Goal: Task Accomplishment & Management: Complete application form

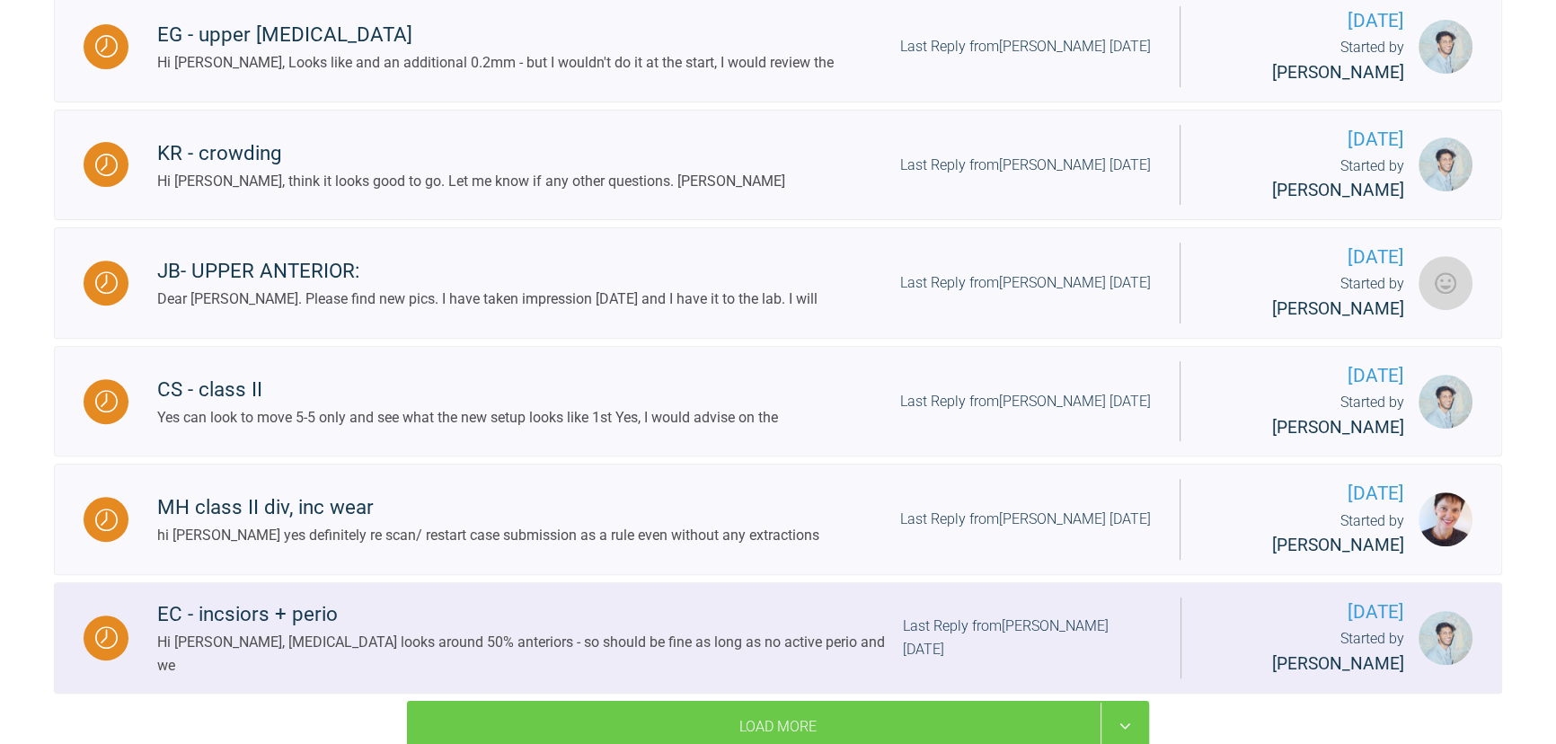
scroll to position [838, 0]
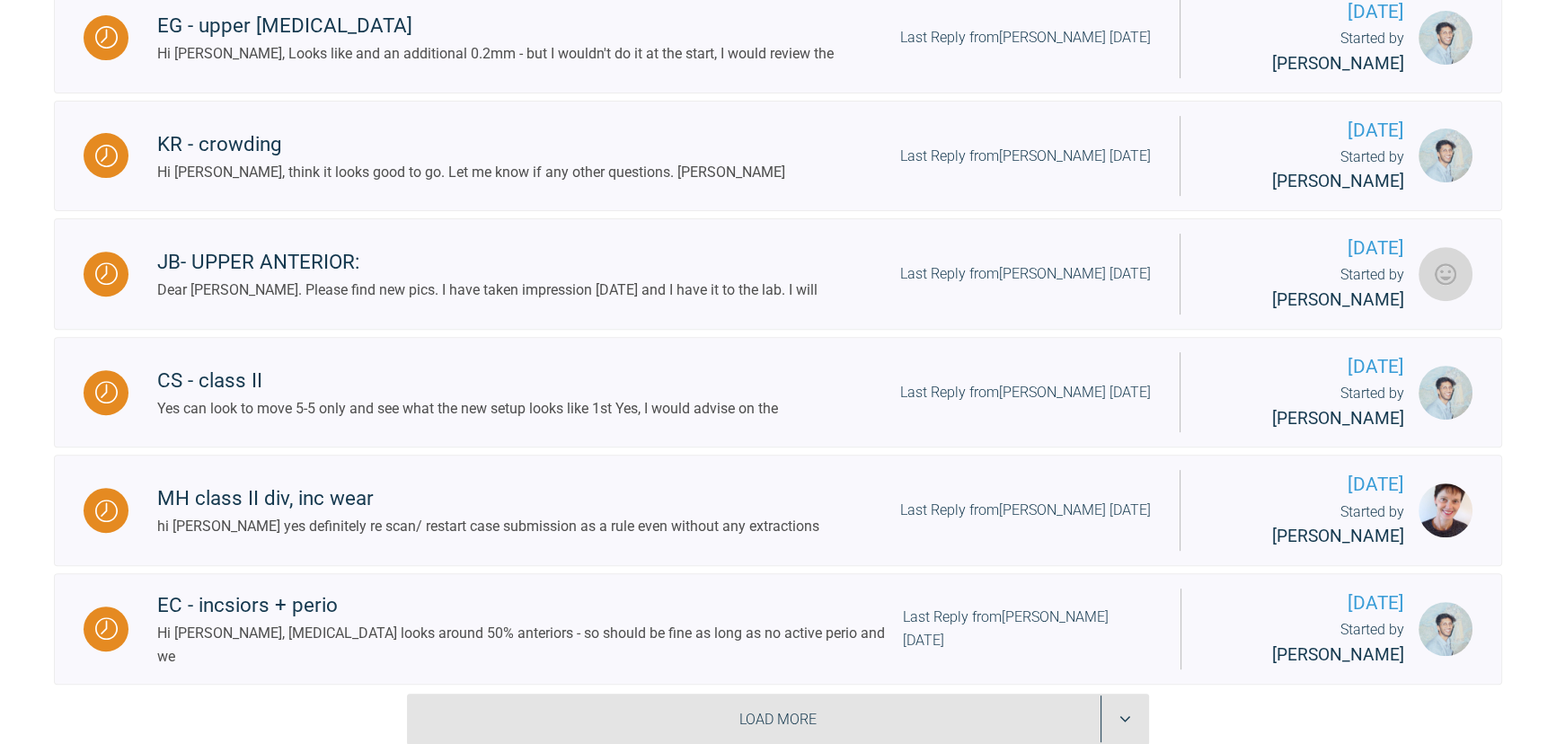
click at [794, 694] on div "Load More" at bounding box center [778, 720] width 742 height 52
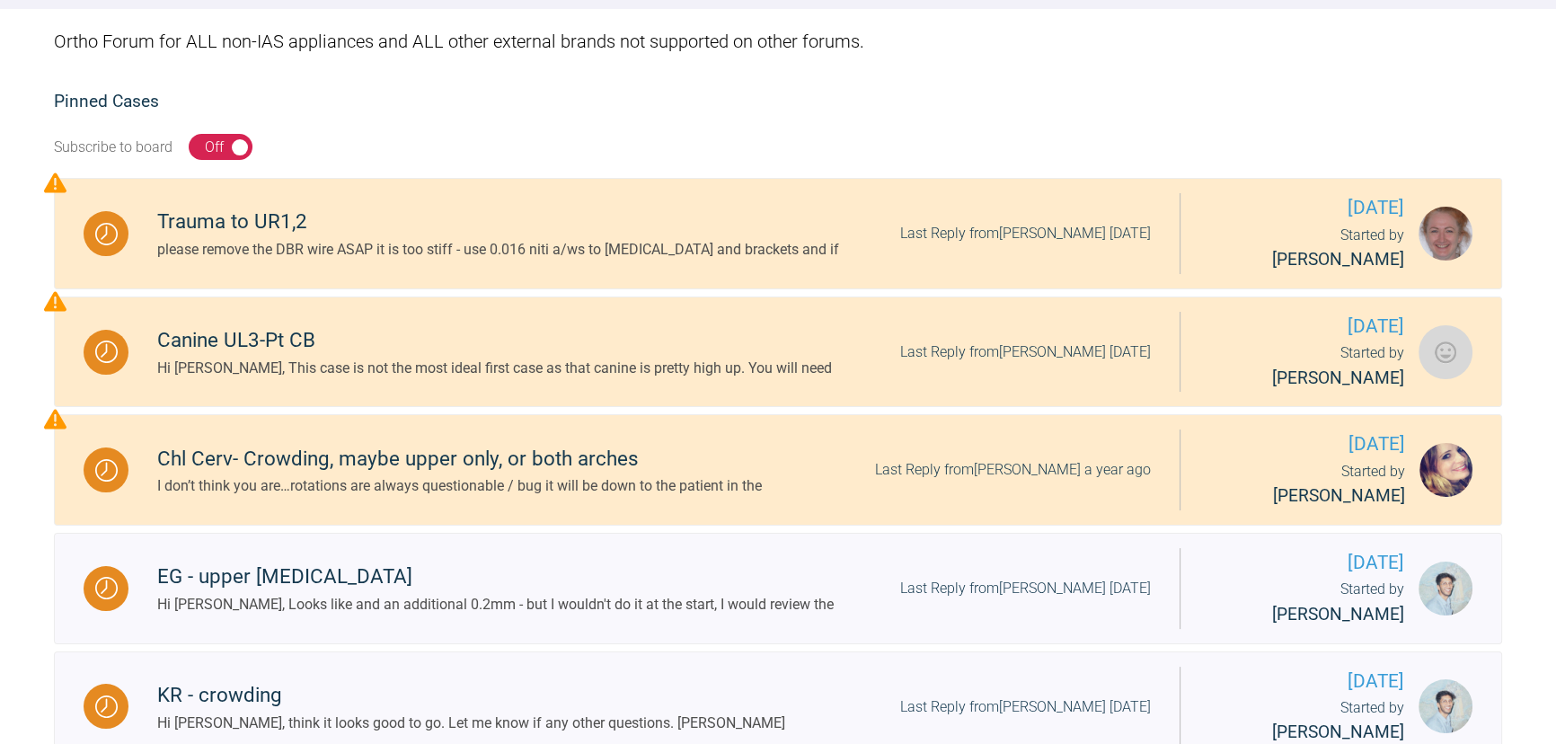
scroll to position [103, 0]
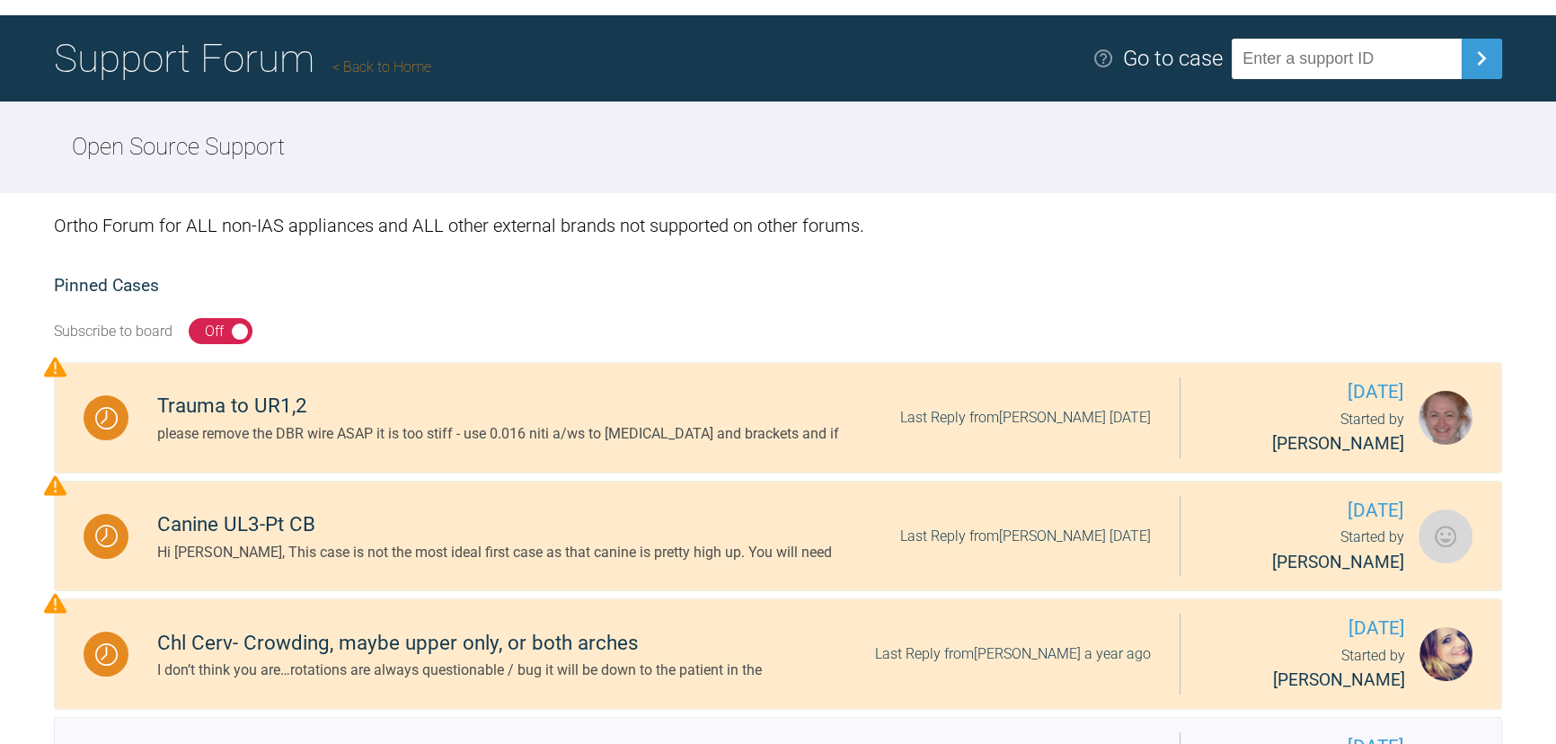
click at [431, 73] on link "Back to Home" at bounding box center [381, 66] width 99 height 17
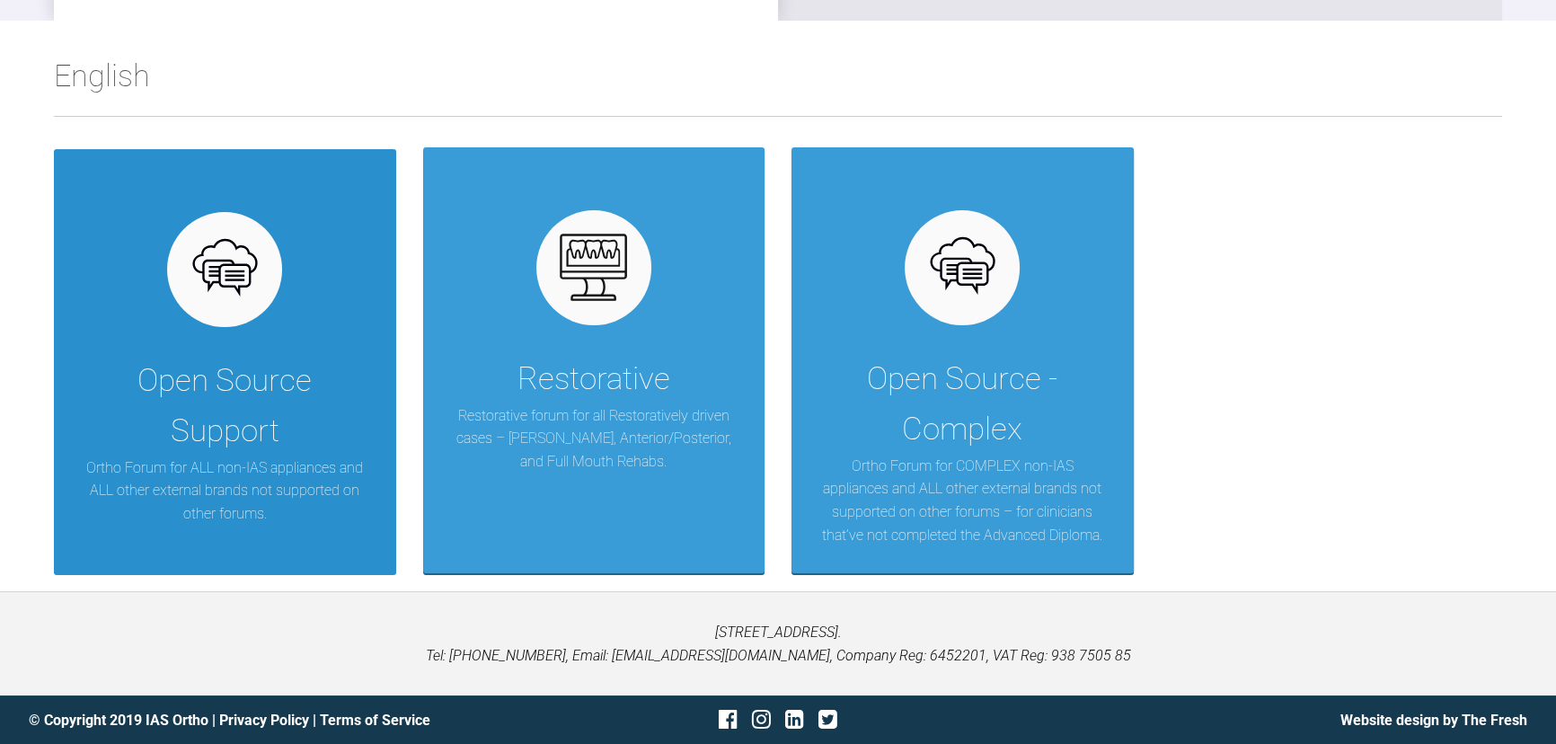
click at [266, 340] on div "Open Source Support Ortho Forum for ALL non-IAS appliances and ALL other extern…" at bounding box center [225, 362] width 342 height 426
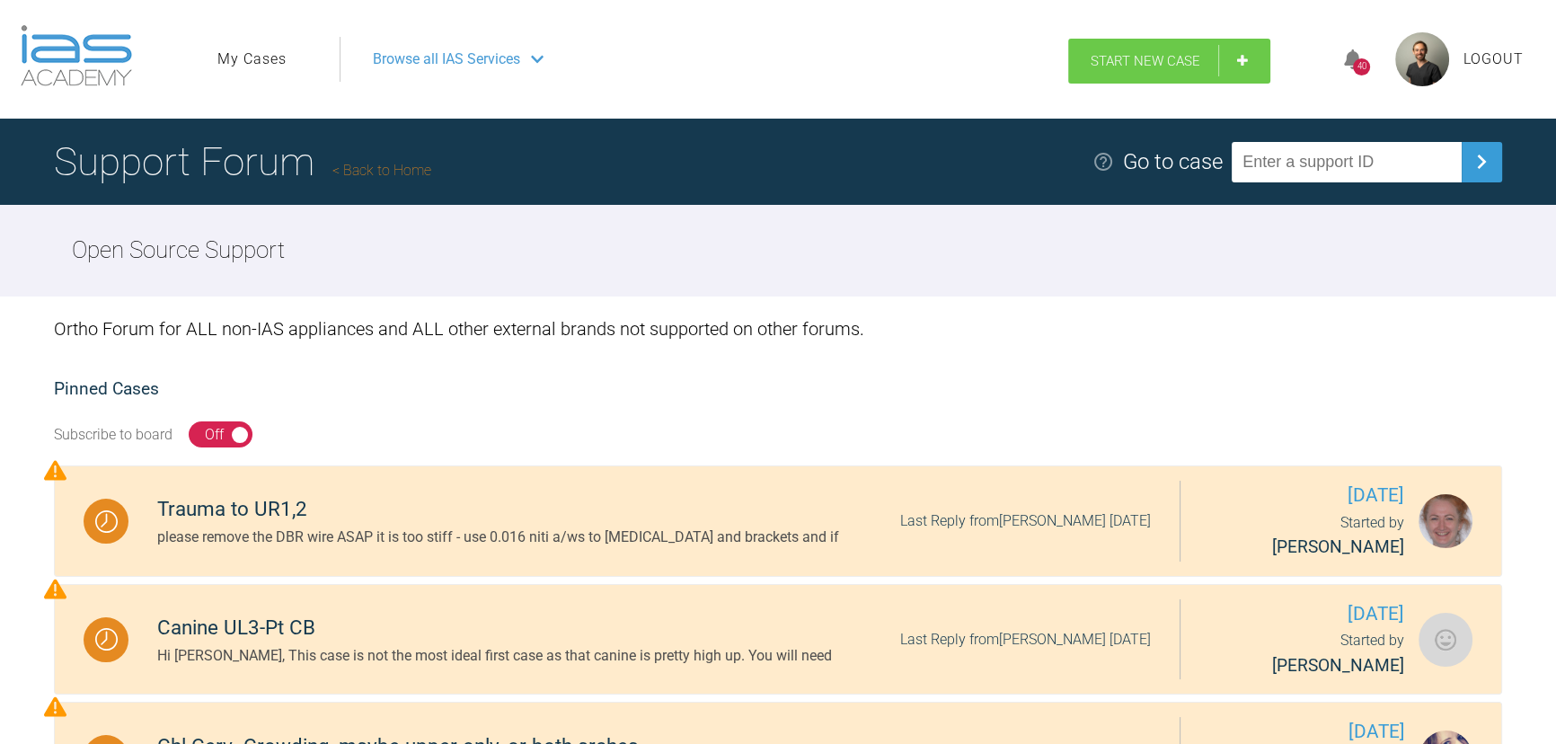
click at [1200, 66] on span "Start New Case" at bounding box center [1146, 61] width 110 height 16
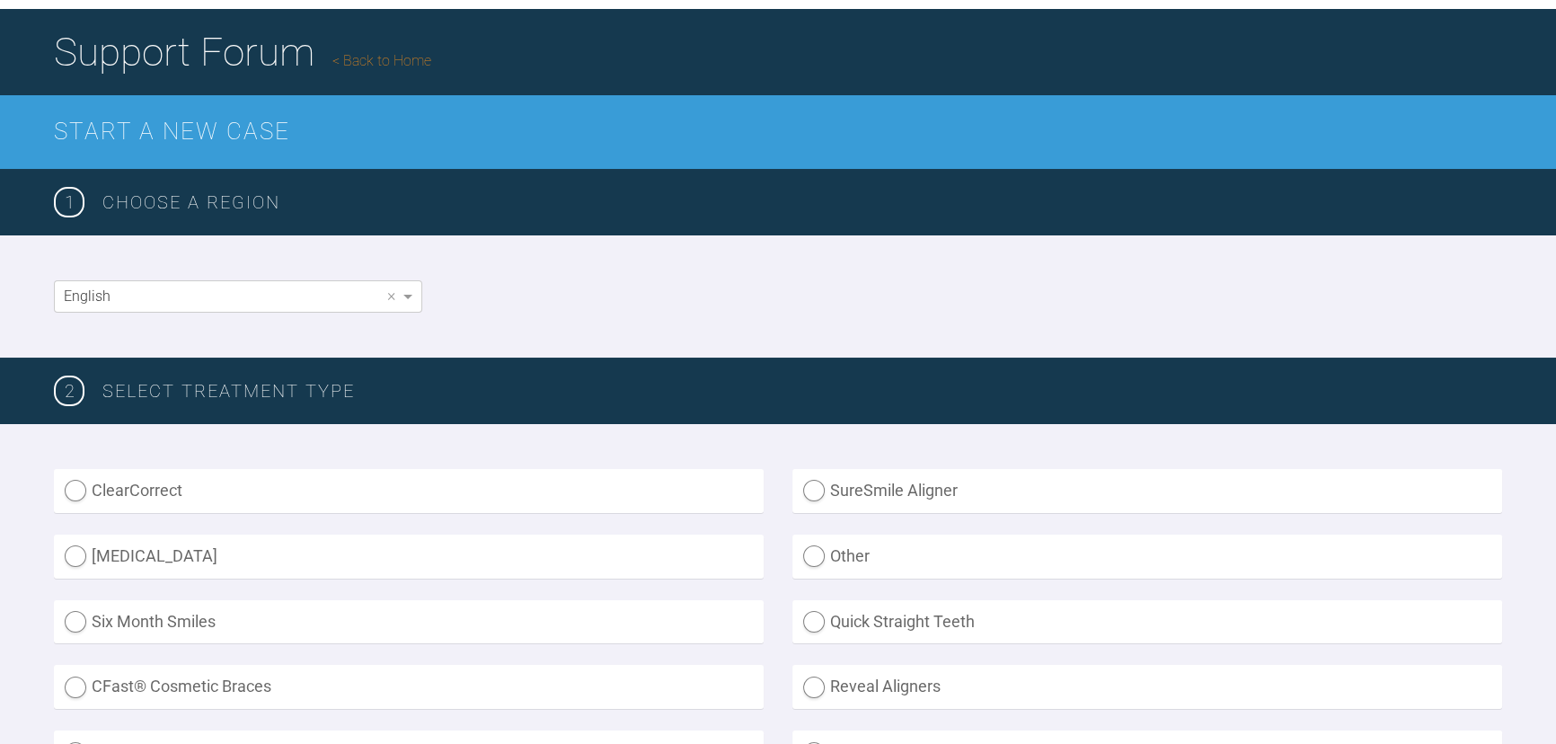
scroll to position [408, 0]
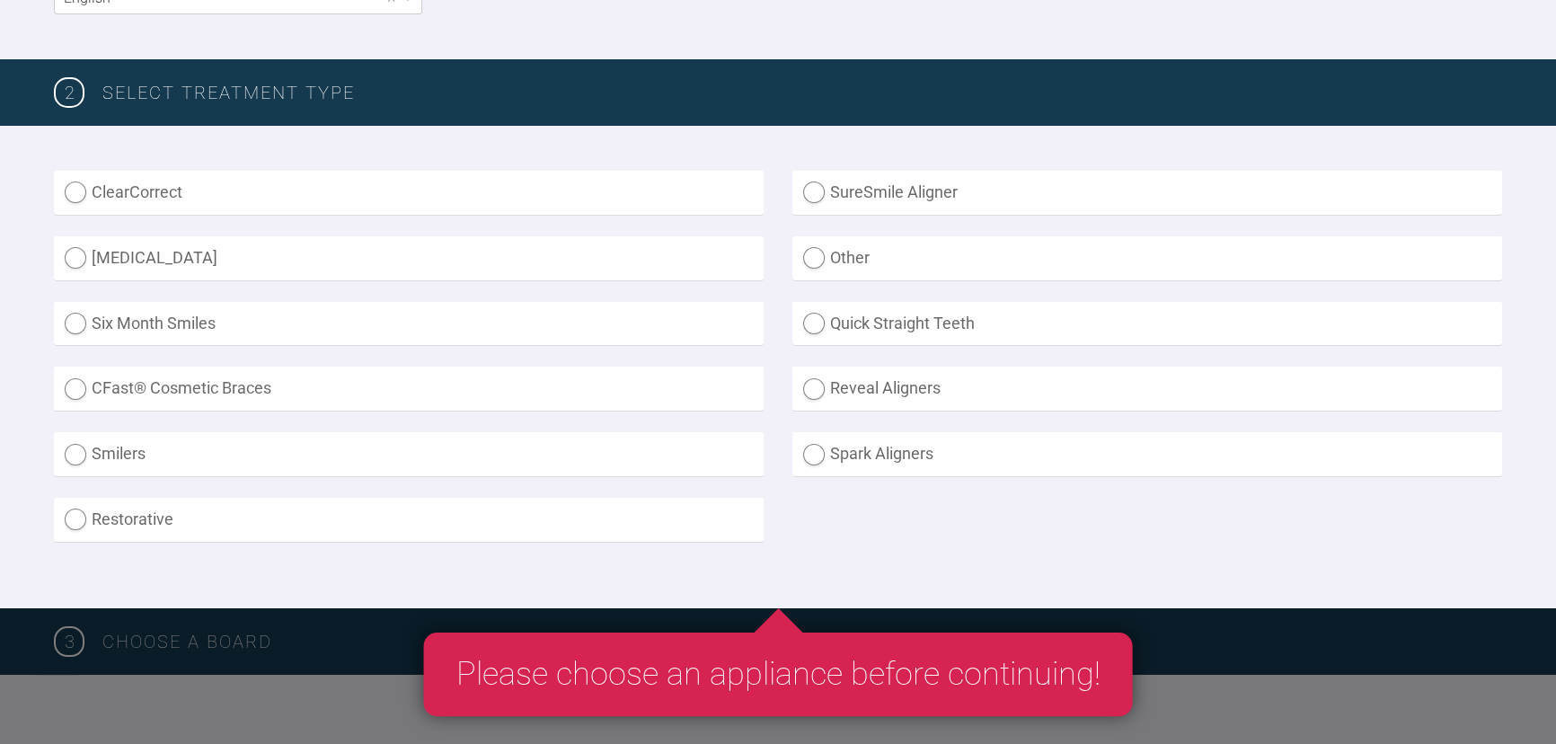
click at [153, 189] on label "ClearCorrect" at bounding box center [409, 193] width 710 height 44
radio input "true"
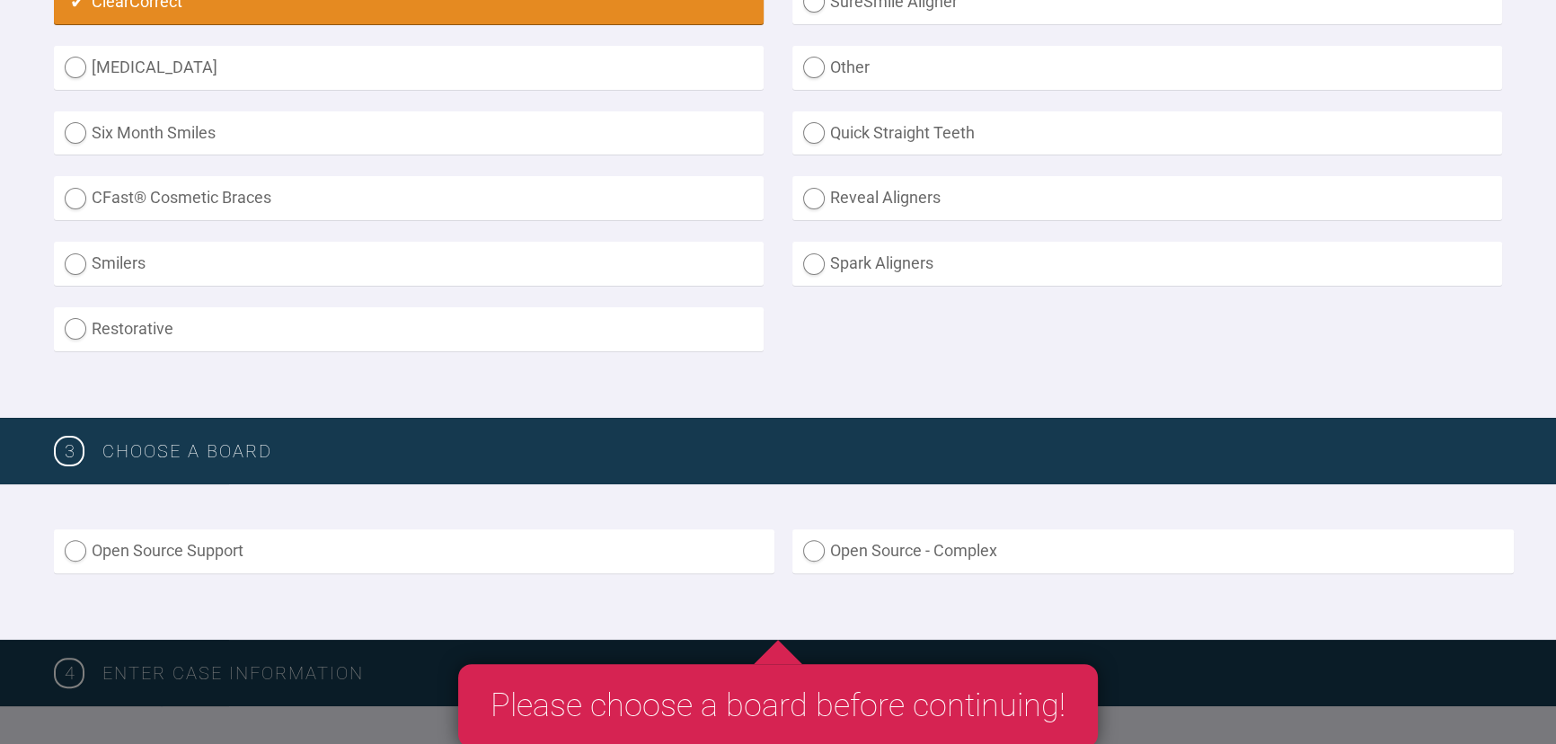
scroll to position [735, 0]
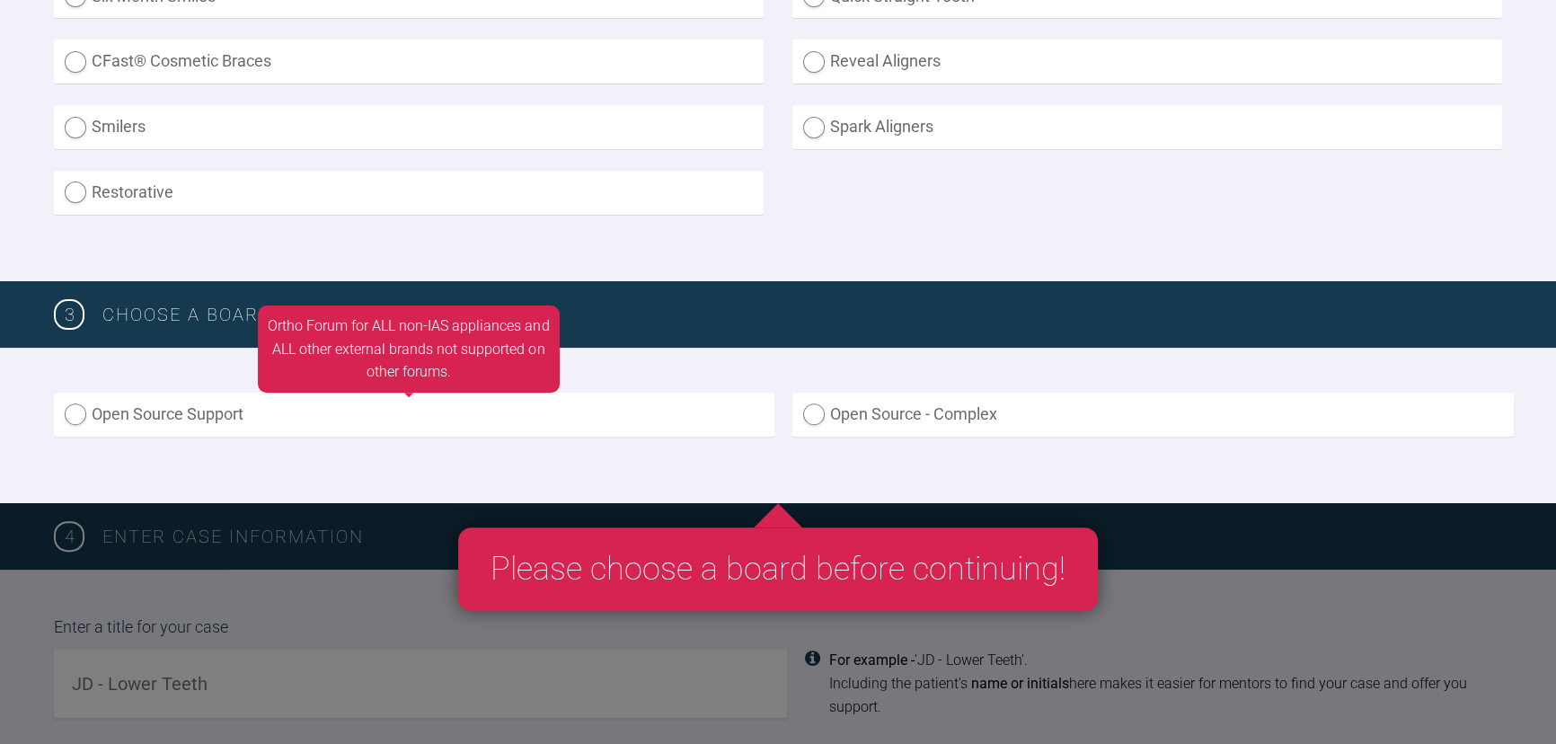
click at [273, 413] on label "Open Source Support" at bounding box center [414, 415] width 721 height 44
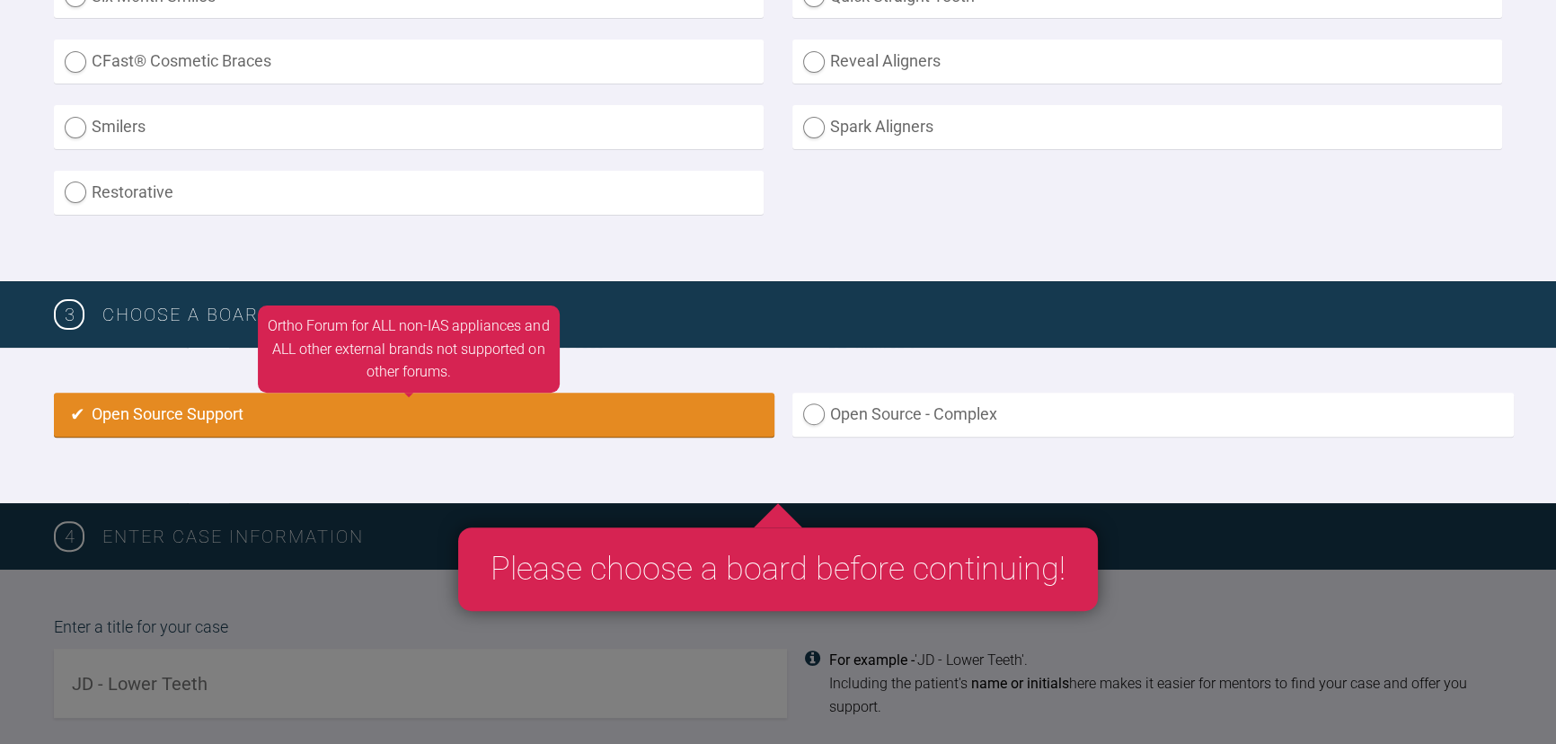
radio input "true"
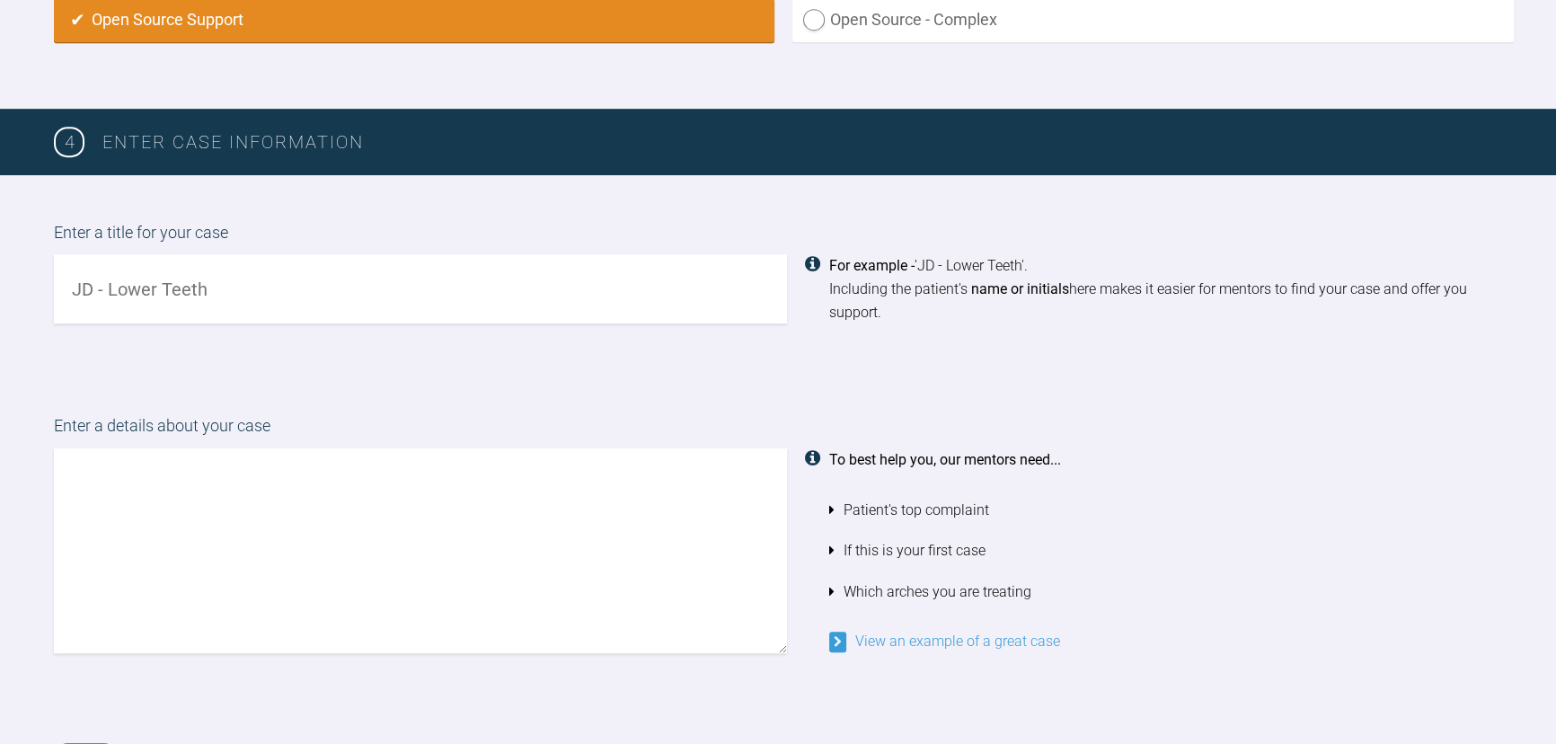
scroll to position [1128, 0]
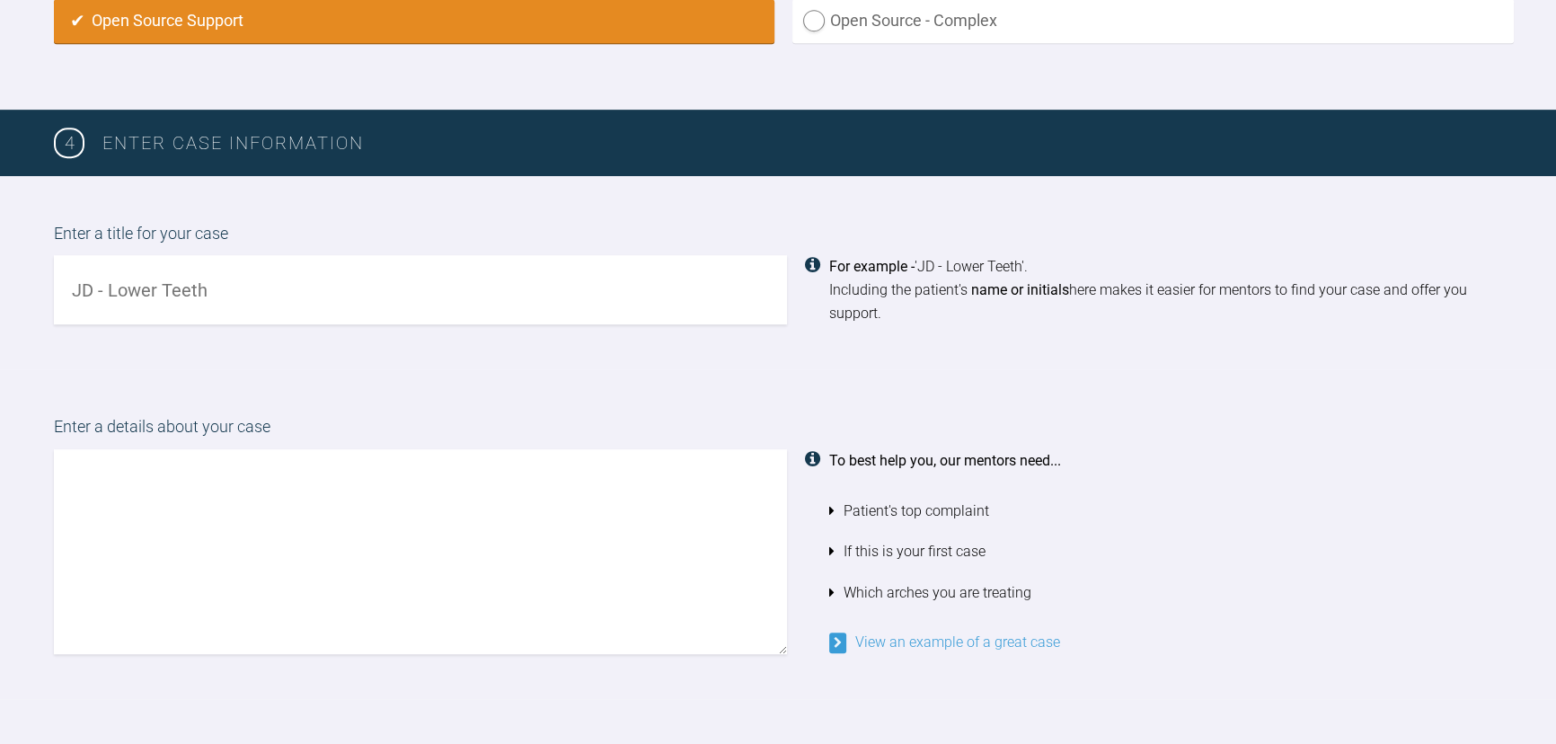
click at [407, 303] on input "text" at bounding box center [420, 289] width 733 height 69
type input "JG - Class II div 1, crowding"
click at [215, 552] on textarea at bounding box center [420, 551] width 733 height 205
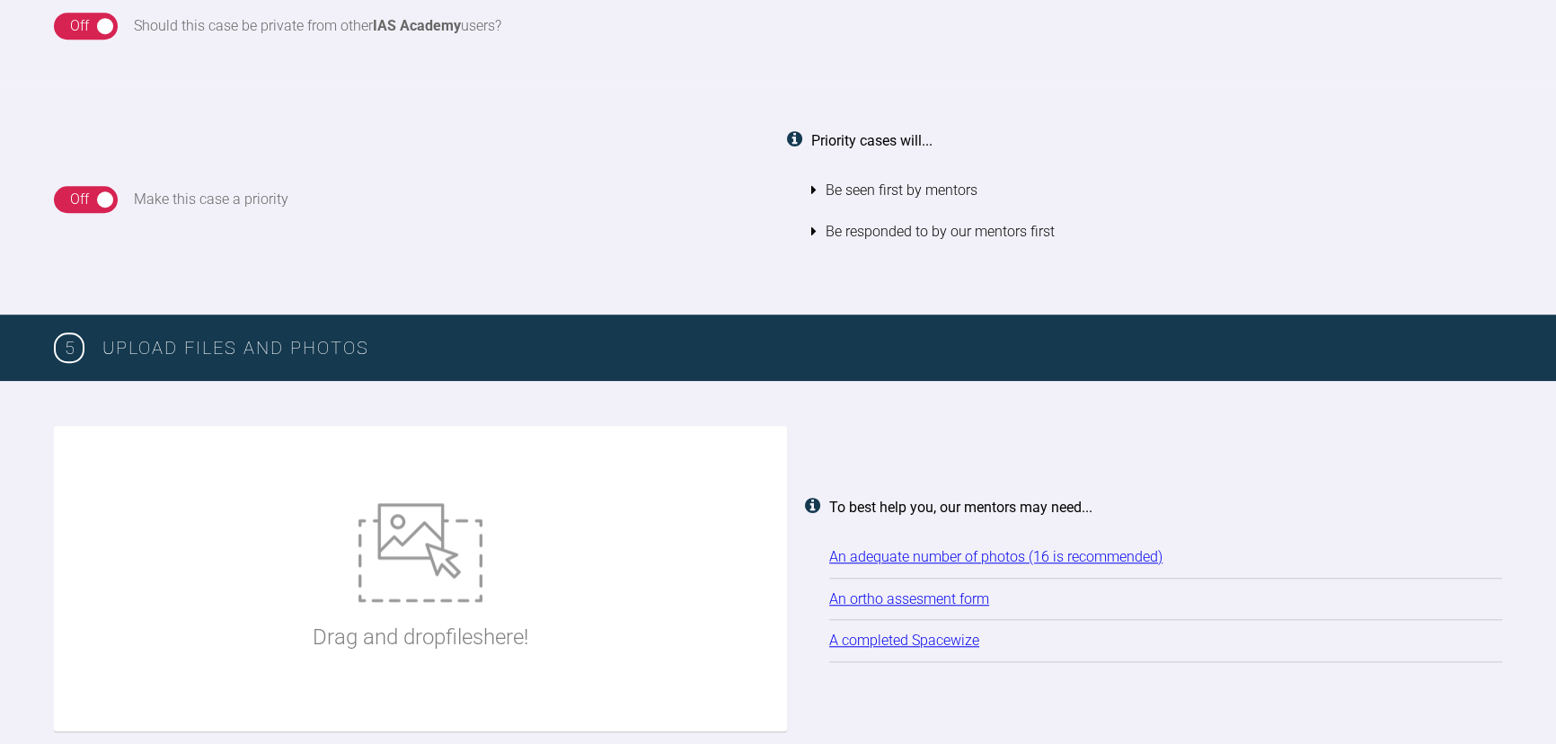
scroll to position [1863, 0]
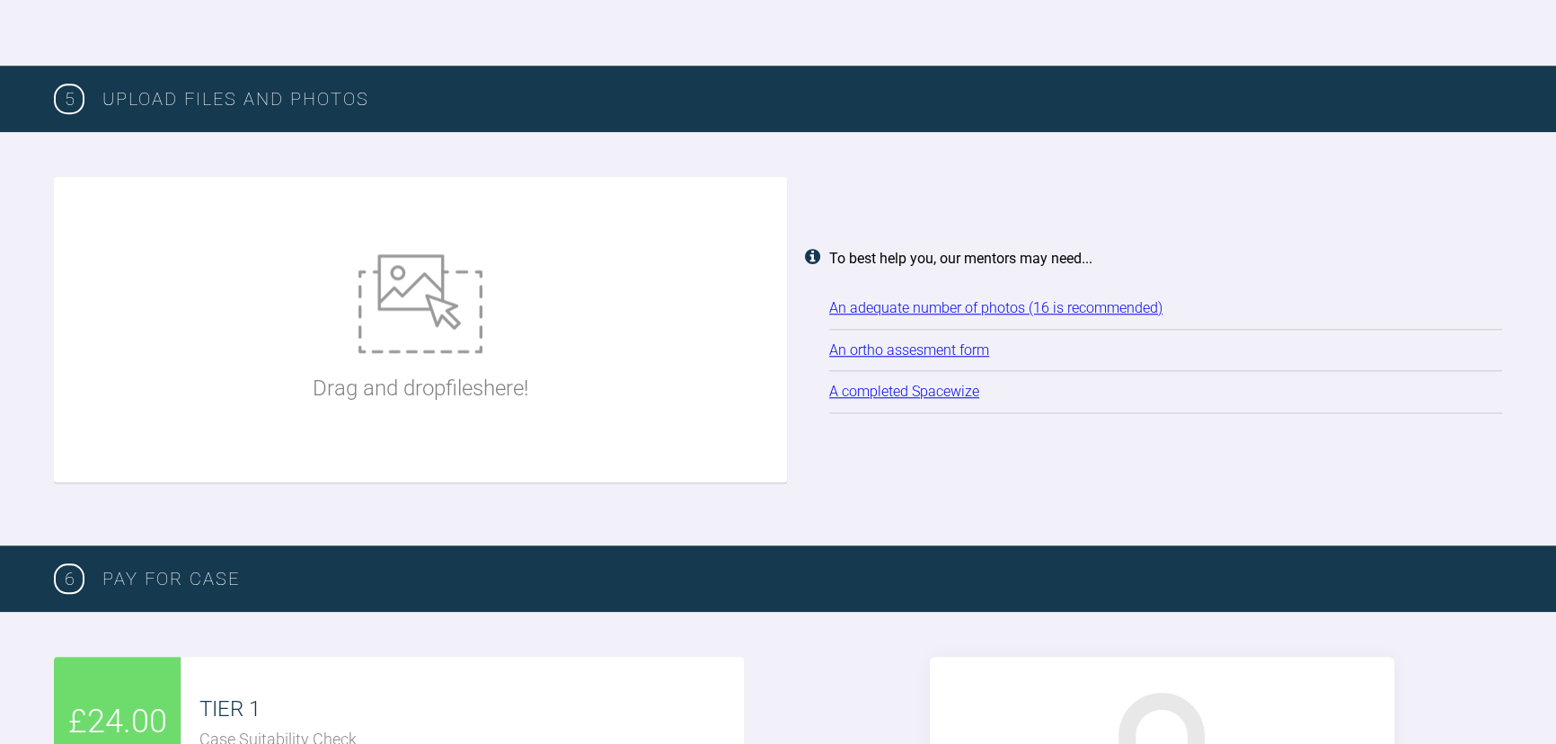
click at [438, 308] on div "Drag and drop files here!" at bounding box center [421, 330] width 216 height 270
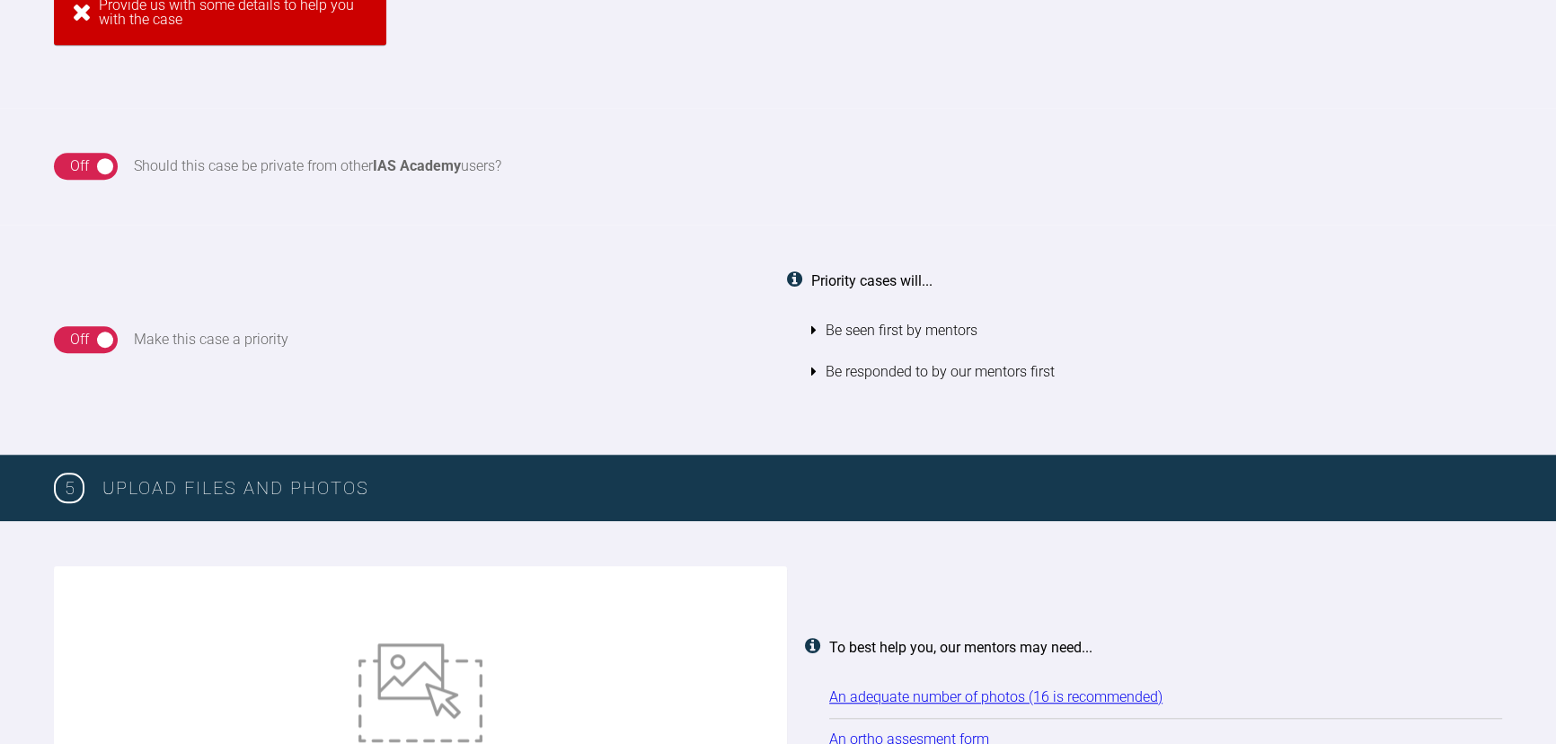
scroll to position [1798, 0]
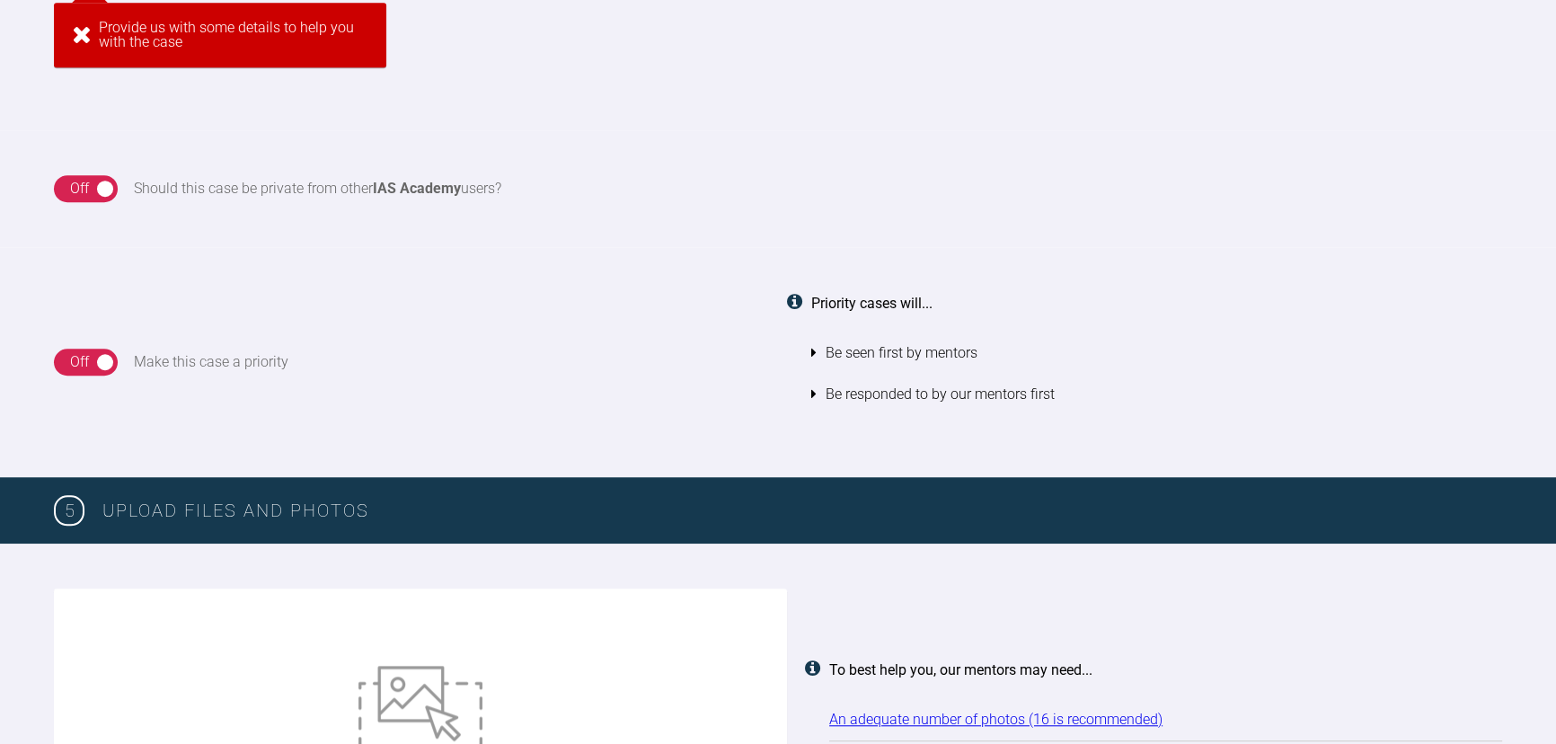
type input "C:\fakepath\[DATE] - Spacewize capture (1).png"
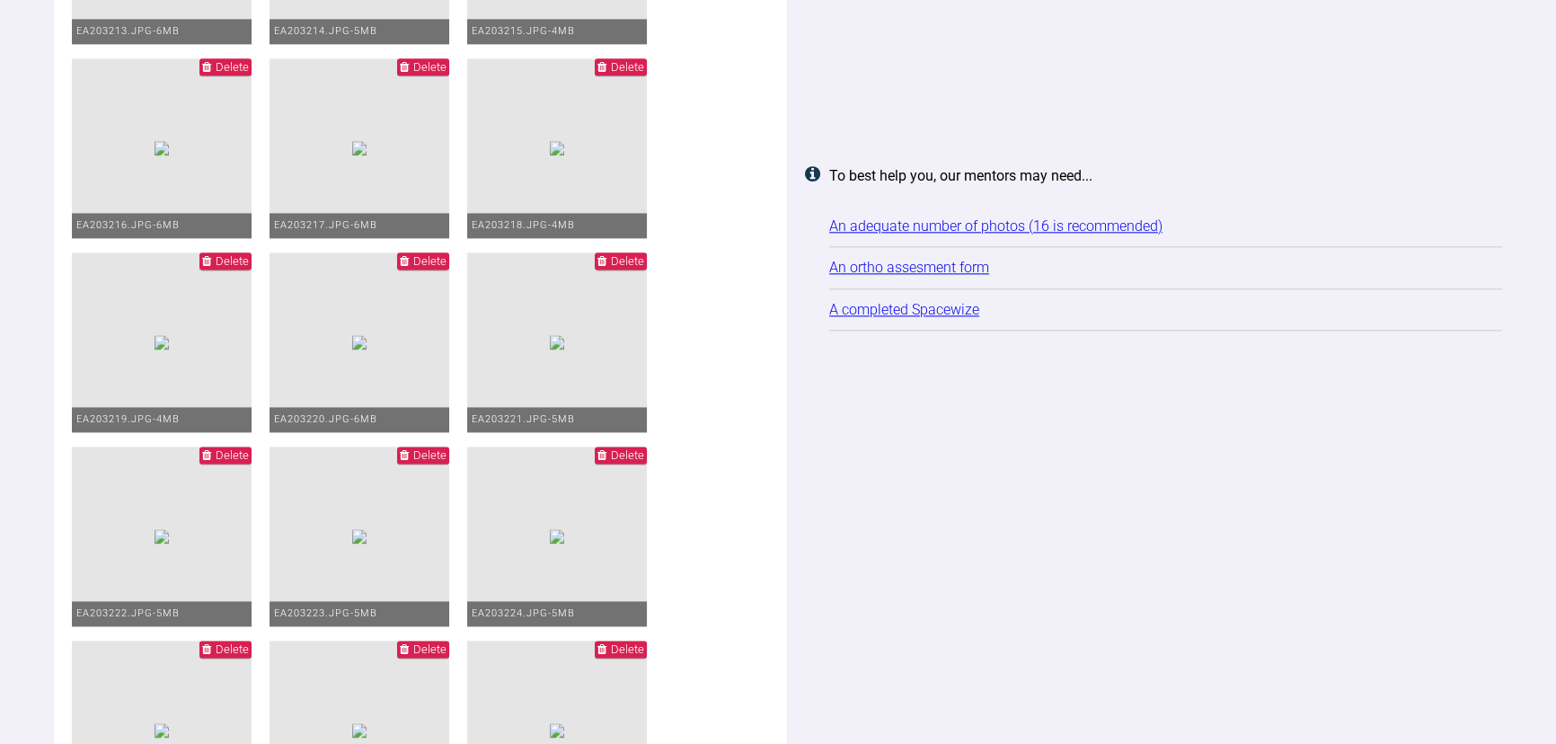
scroll to position [3161, 0]
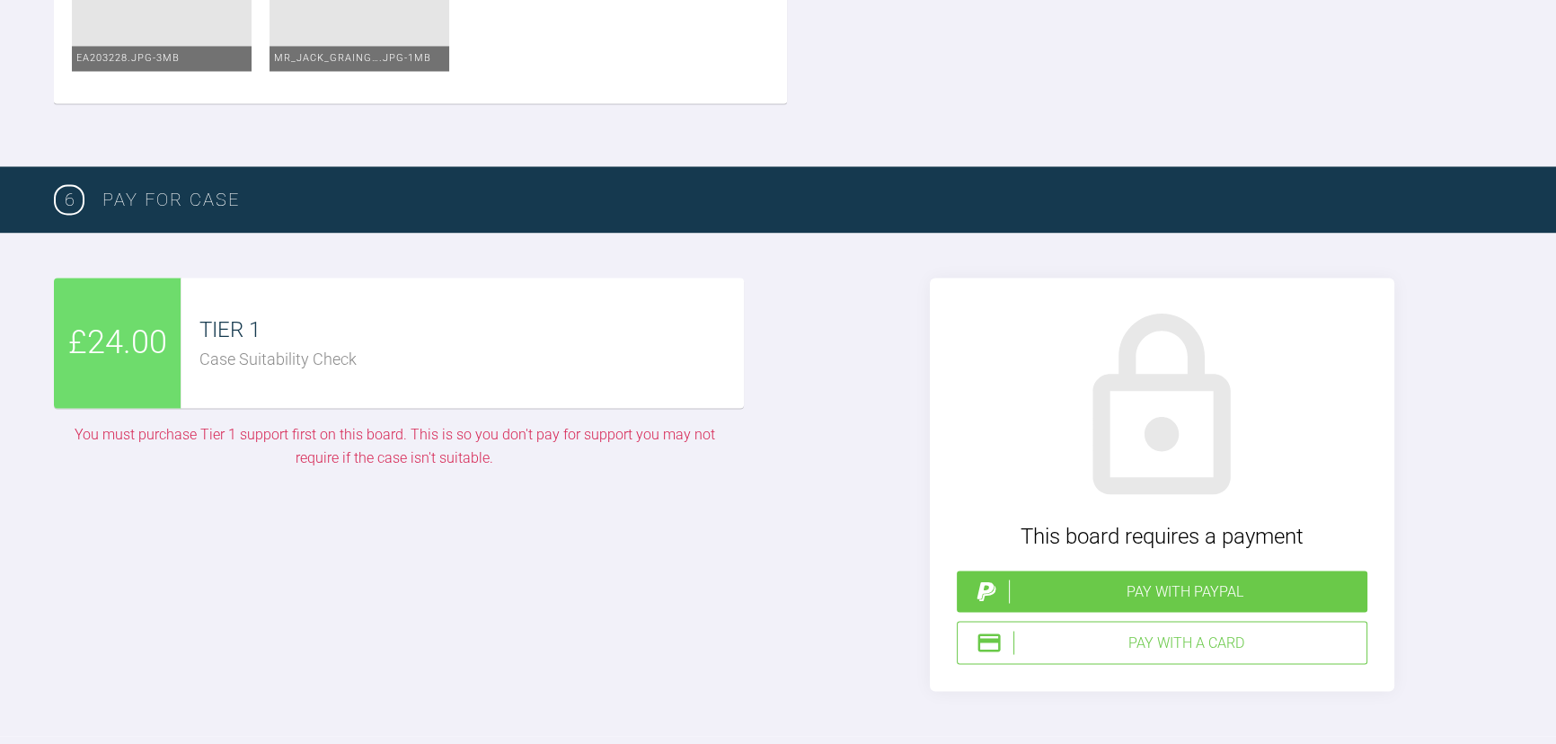
scroll to position [4142, 0]
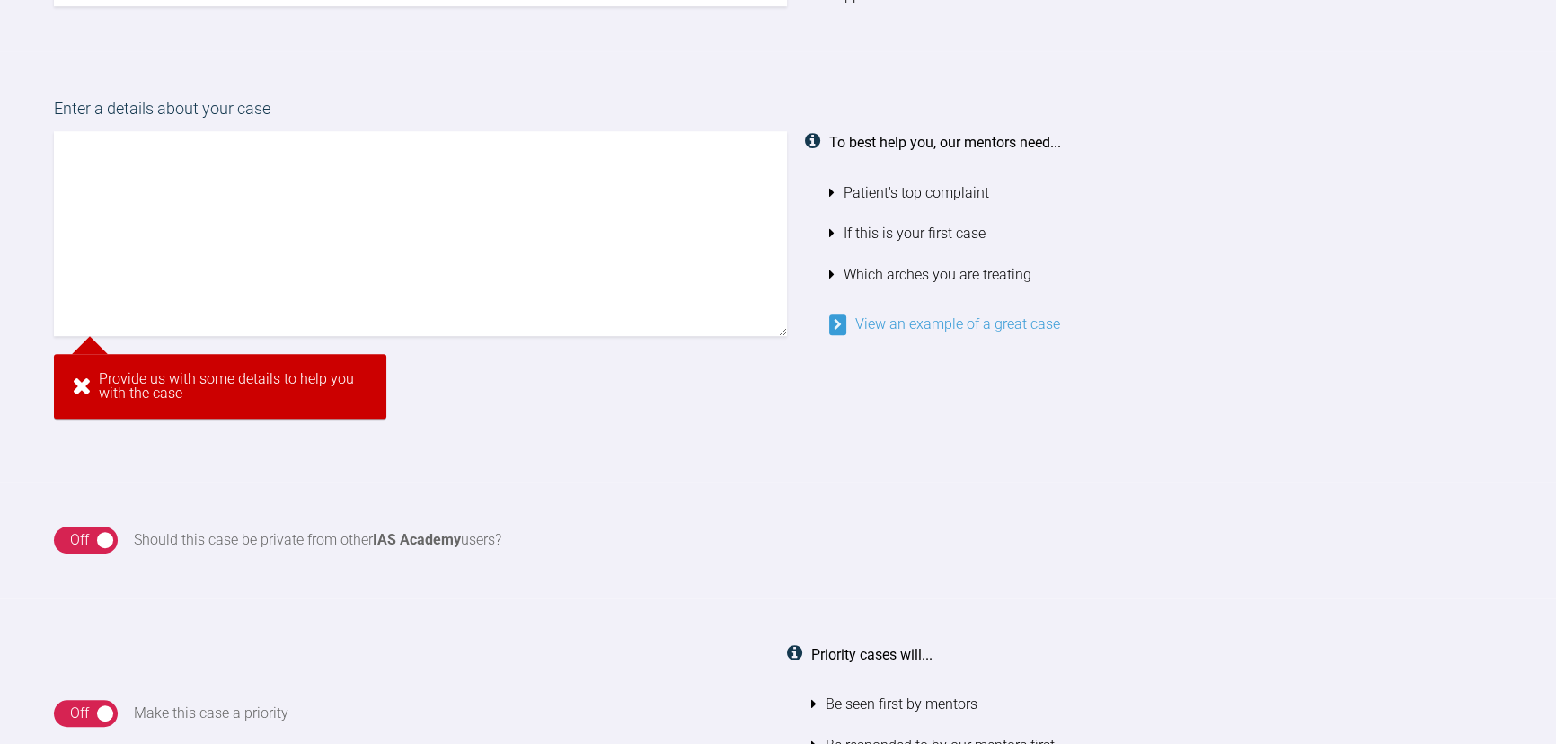
click at [329, 257] on textarea at bounding box center [420, 233] width 733 height 205
paste textarea "[URL][DOMAIN_NAME]"
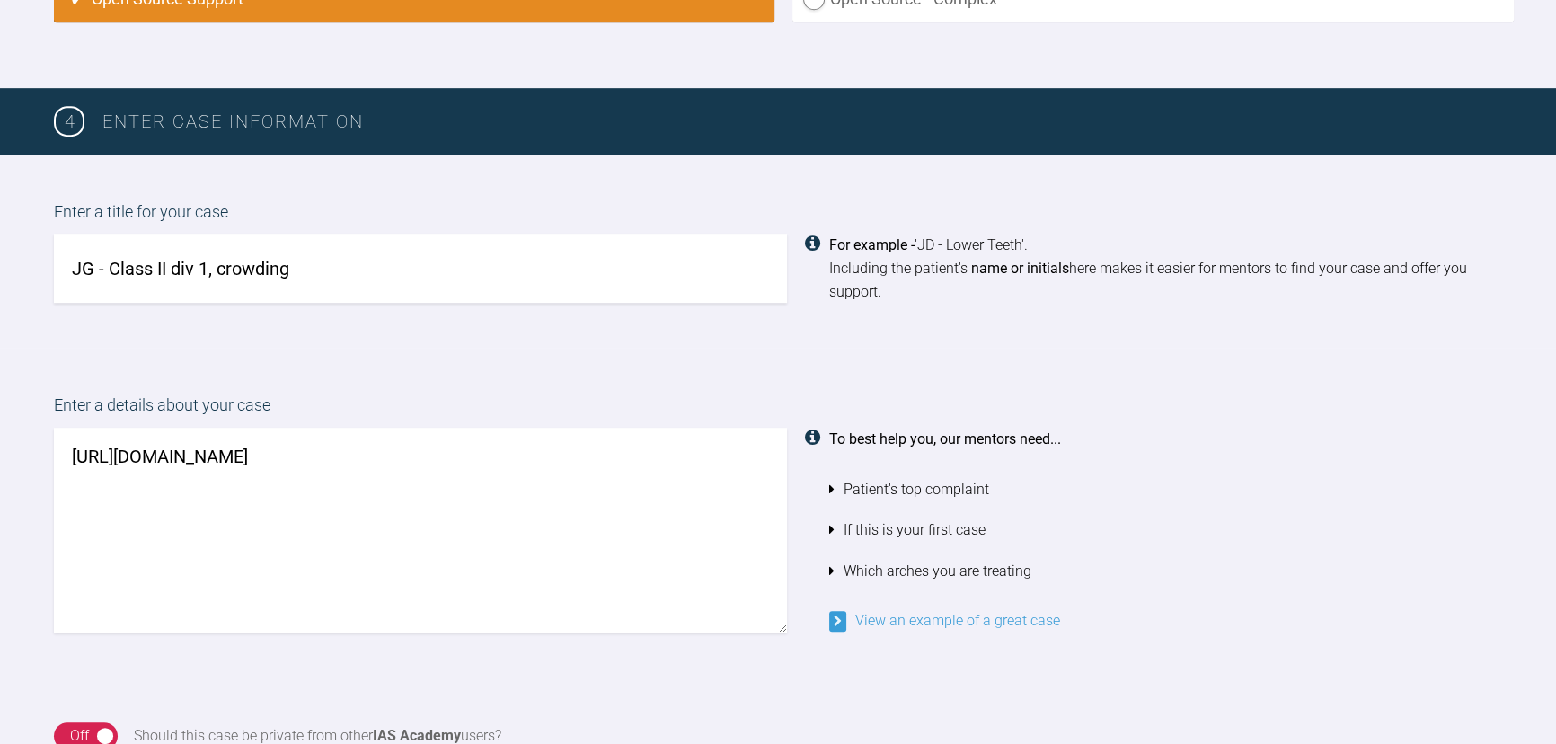
scroll to position [1308, 0]
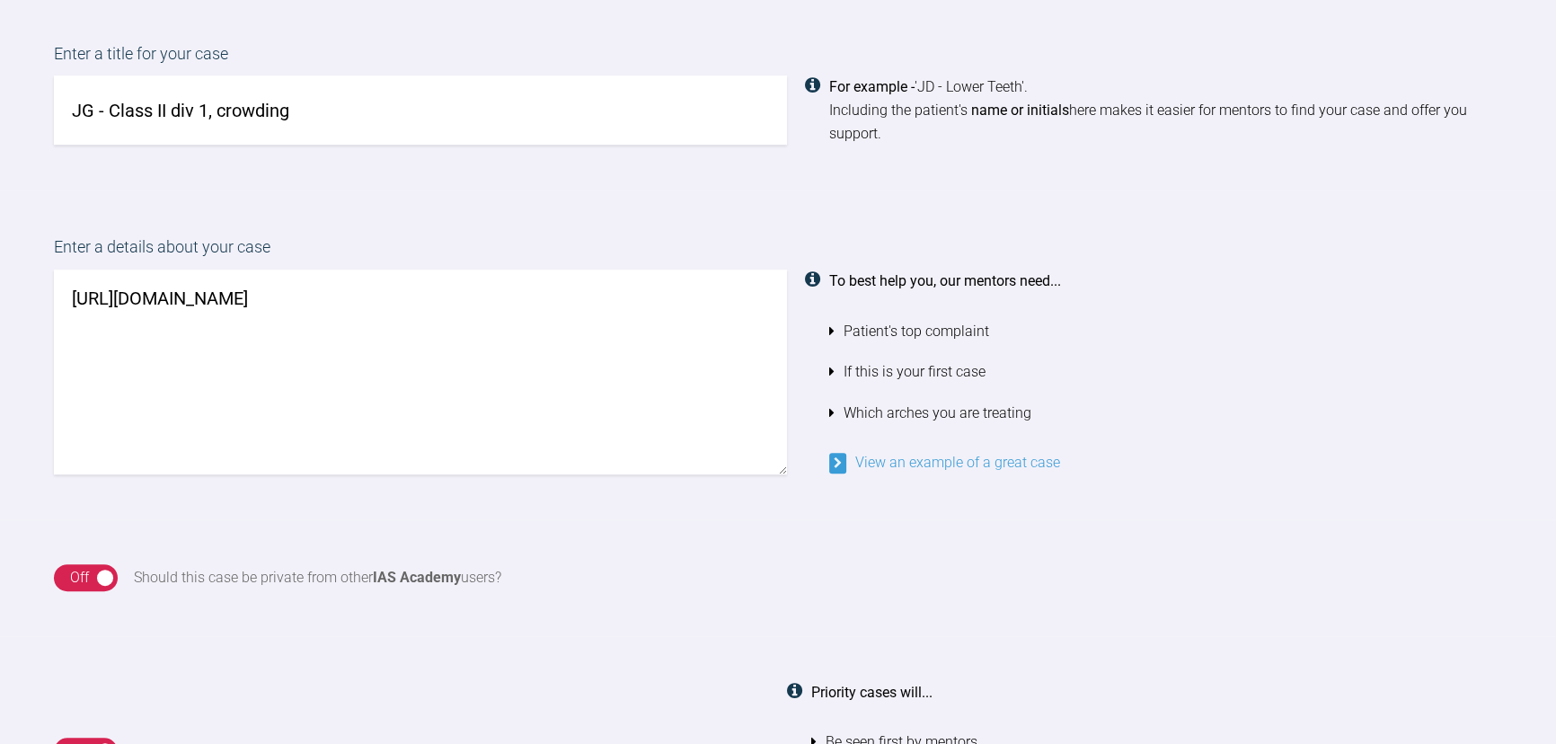
click at [748, 382] on textarea "[URL][DOMAIN_NAME]" at bounding box center [420, 372] width 733 height 205
paste textarea "vR&64*cQKV"
click at [67, 300] on textarea "[URL][DOMAIN_NAME] PW: vR&64*cQKV" at bounding box center [420, 372] width 733 height 205
drag, startPoint x: 341, startPoint y: 287, endPoint x: 6, endPoint y: 288, distance: 335.1
click at [6, 288] on div "Enter a details about your case Patient complaining of [URL][DOMAIN_NAME] PW: v…" at bounding box center [778, 355] width 1556 height 330
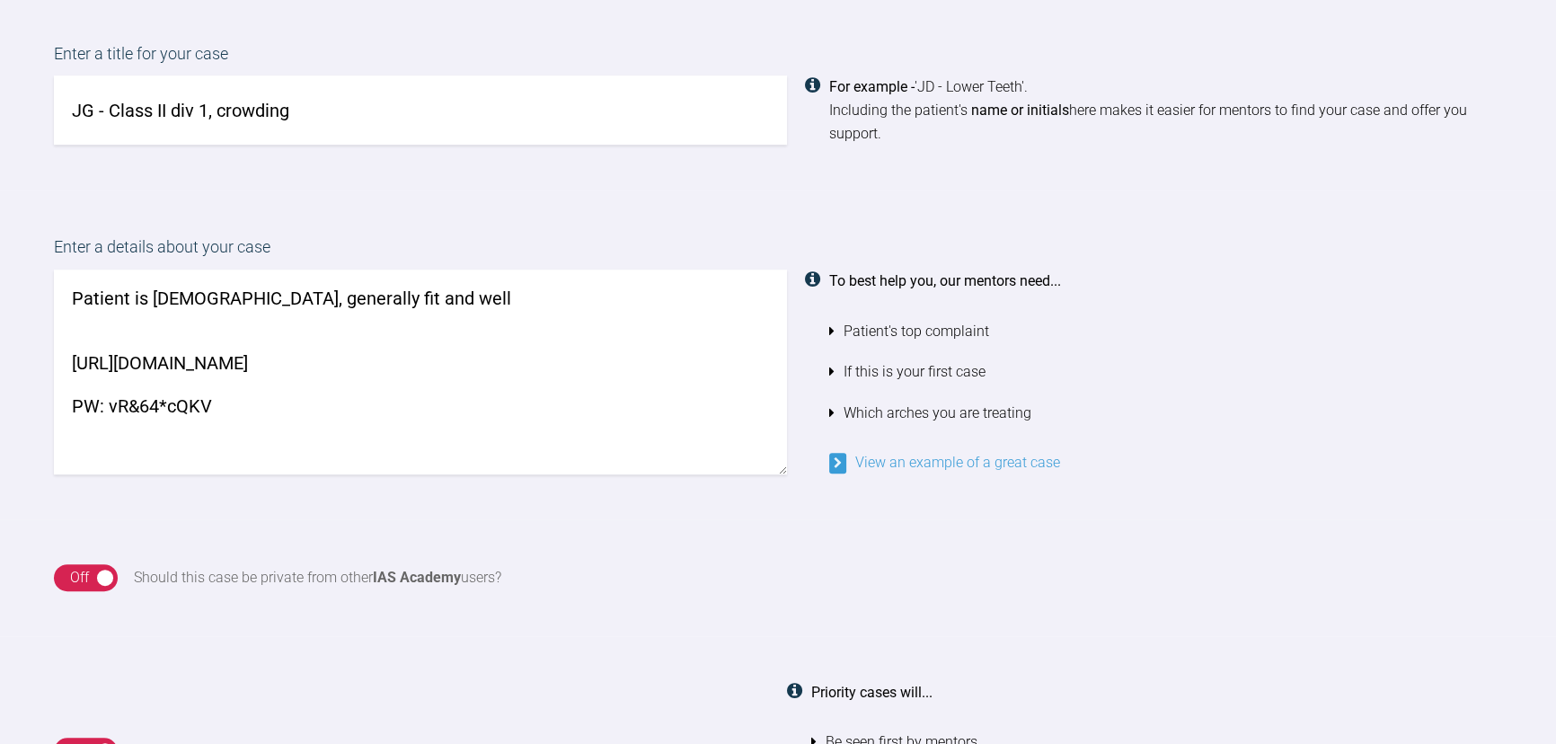
paste textarea "says wants teeth to be straighter at the front top and bottom and front the sid…"
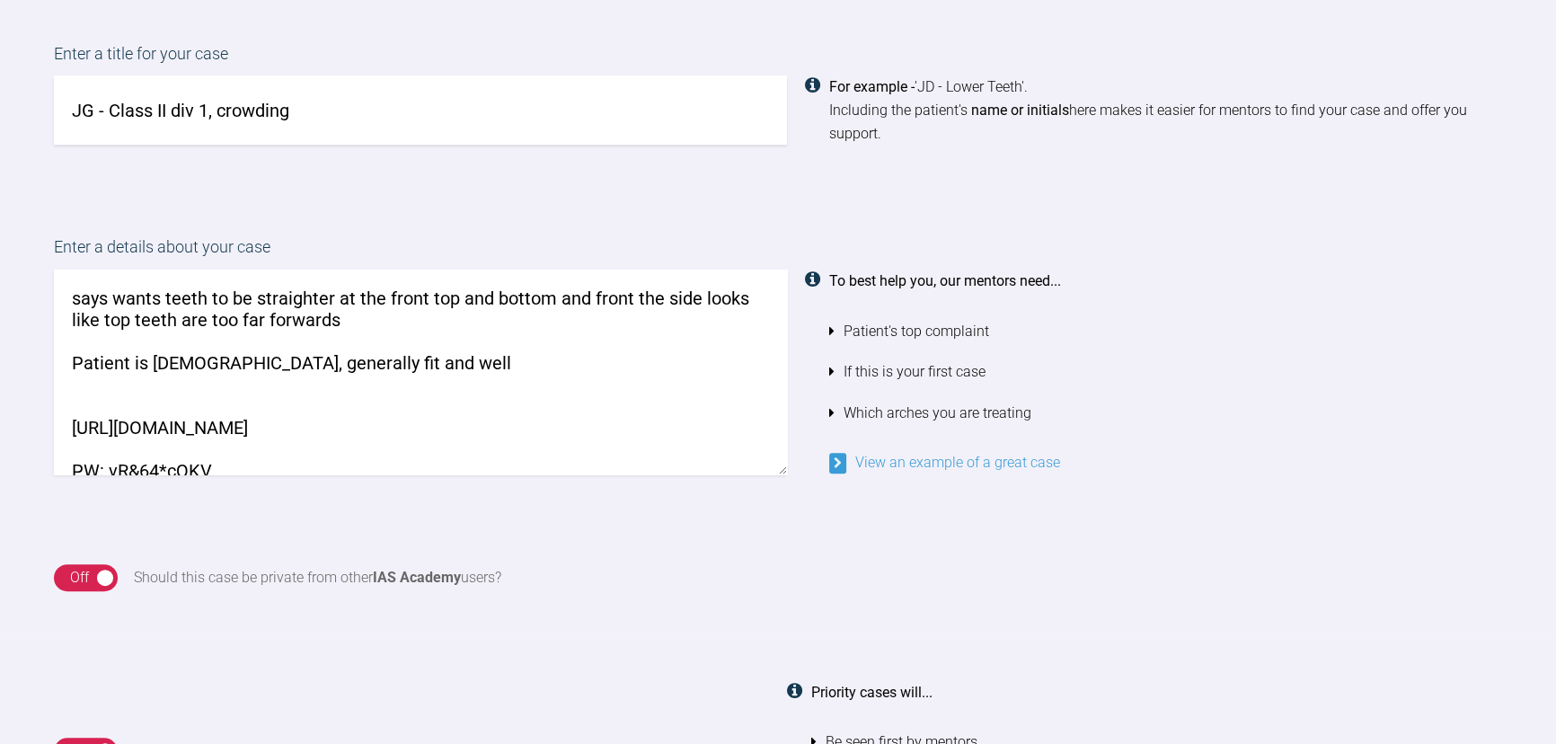
click at [495, 365] on textarea "says wants teeth to be straighter at the front top and bottom and front the sid…" at bounding box center [420, 372] width 733 height 205
drag, startPoint x: 582, startPoint y: 297, endPoint x: 704, endPoint y: 296, distance: 122.2
click at [704, 296] on textarea "Patient attended saying wants teeth to be straighter at the front top and botto…" at bounding box center [420, 372] width 733 height 205
click at [659, 291] on textarea "Patient attended saying wants teeth to be straighter at the front and front the…" at bounding box center [420, 372] width 733 height 205
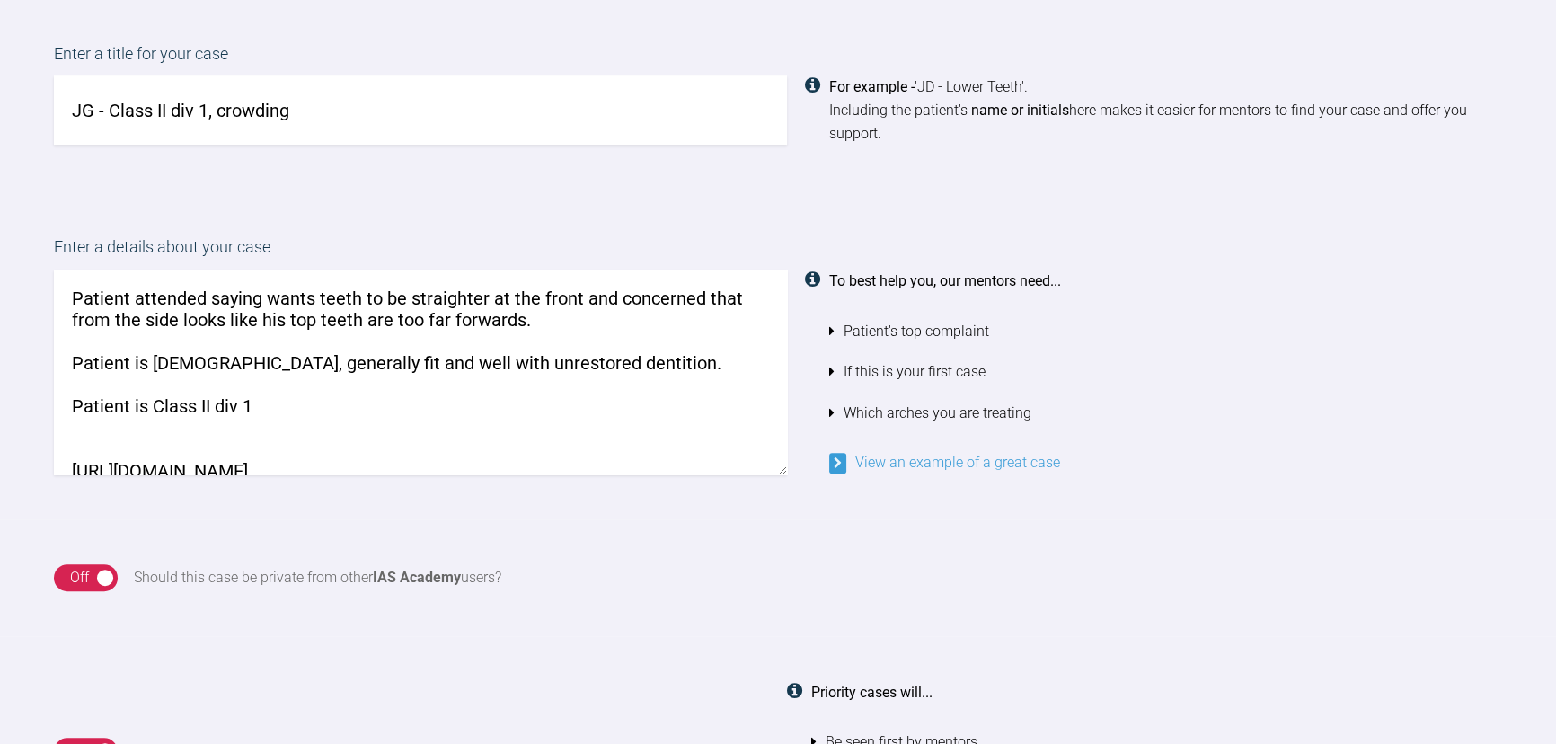
drag, startPoint x: 137, startPoint y: 407, endPoint x: 211, endPoint y: 403, distance: 73.8
click at [211, 403] on textarea "Patient attended saying wants teeth to be straighter at the front and concerned…" at bounding box center [420, 372] width 733 height 205
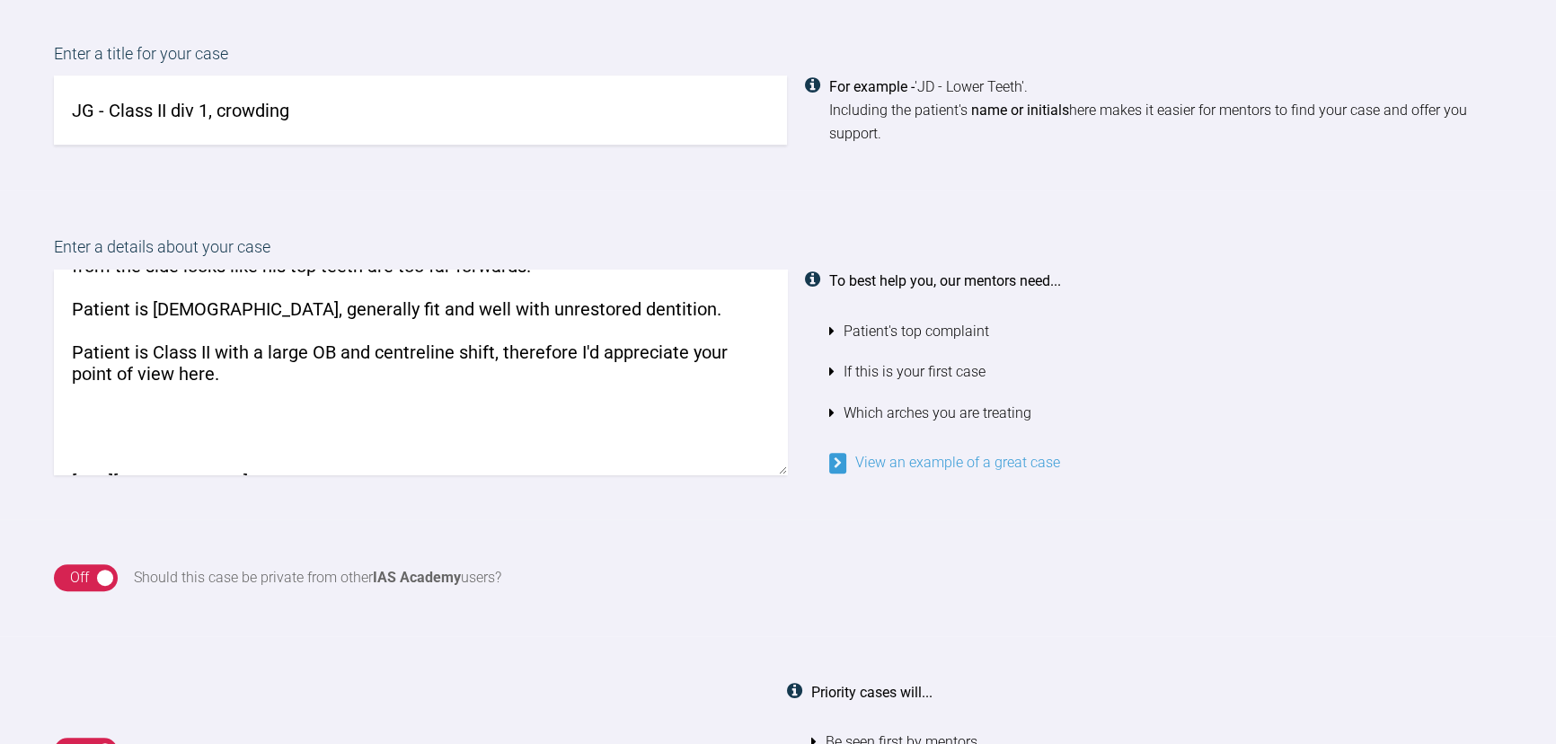
scroll to position [93, 0]
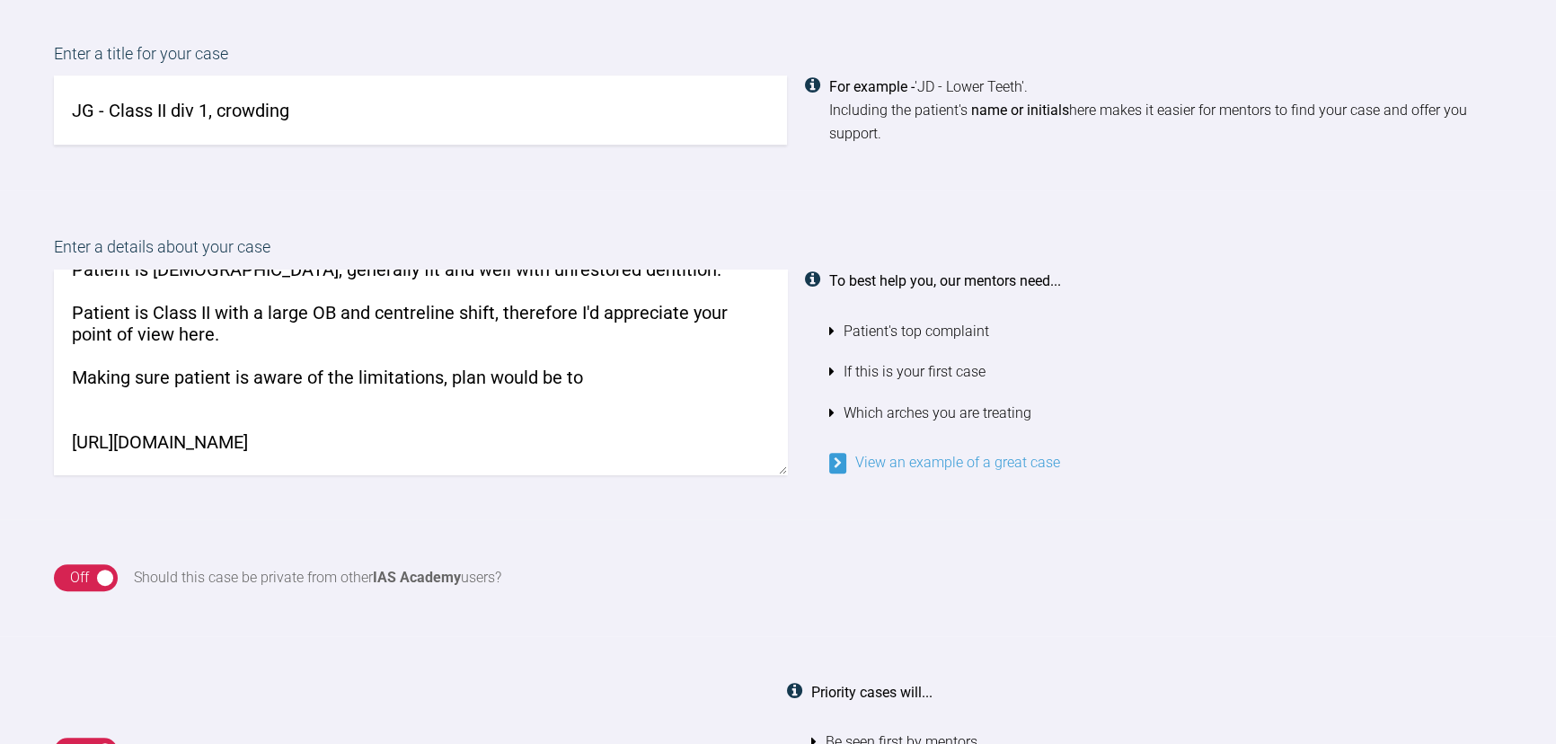
paste textarea "Upper and lower [MEDICAL_DATA] to correct to Class I inc and canine with ideali…"
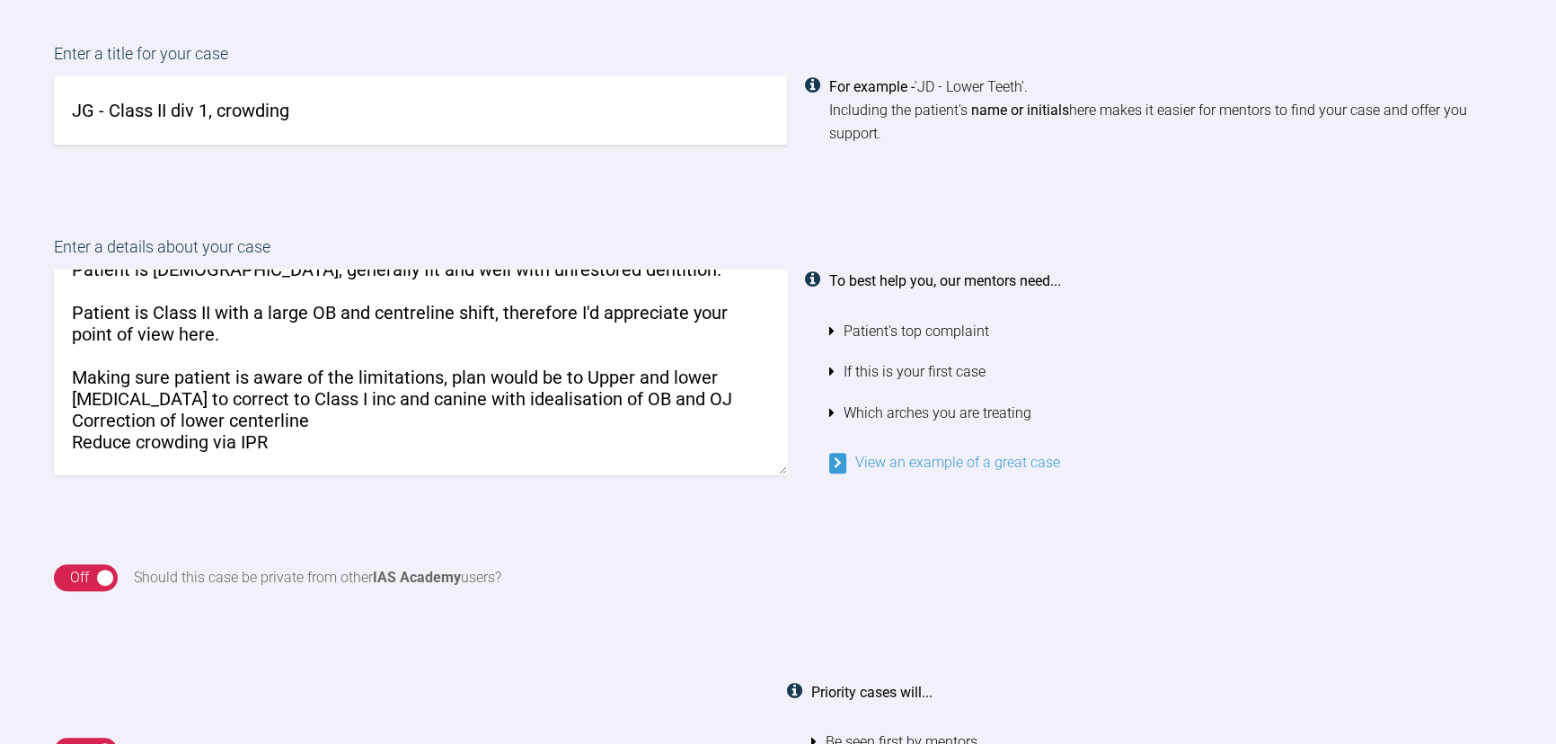
drag, startPoint x: 588, startPoint y: 381, endPoint x: 213, endPoint y: 403, distance: 376.2
click at [213, 403] on textarea "Patient attended saying wants teeth to be straighter at the front and concerned…" at bounding box center [420, 372] width 733 height 205
click at [749, 377] on textarea "Patient attended saying wants teeth to be straighter at the front and concerned…" at bounding box center [420, 372] width 733 height 205
click at [423, 403] on textarea "Patient attended saying wants teeth to be straighter at the front and concerned…" at bounding box center [420, 372] width 733 height 205
click at [484, 394] on textarea "Patient attended saying wants teeth to be straighter at the front and concerned…" at bounding box center [420, 372] width 733 height 205
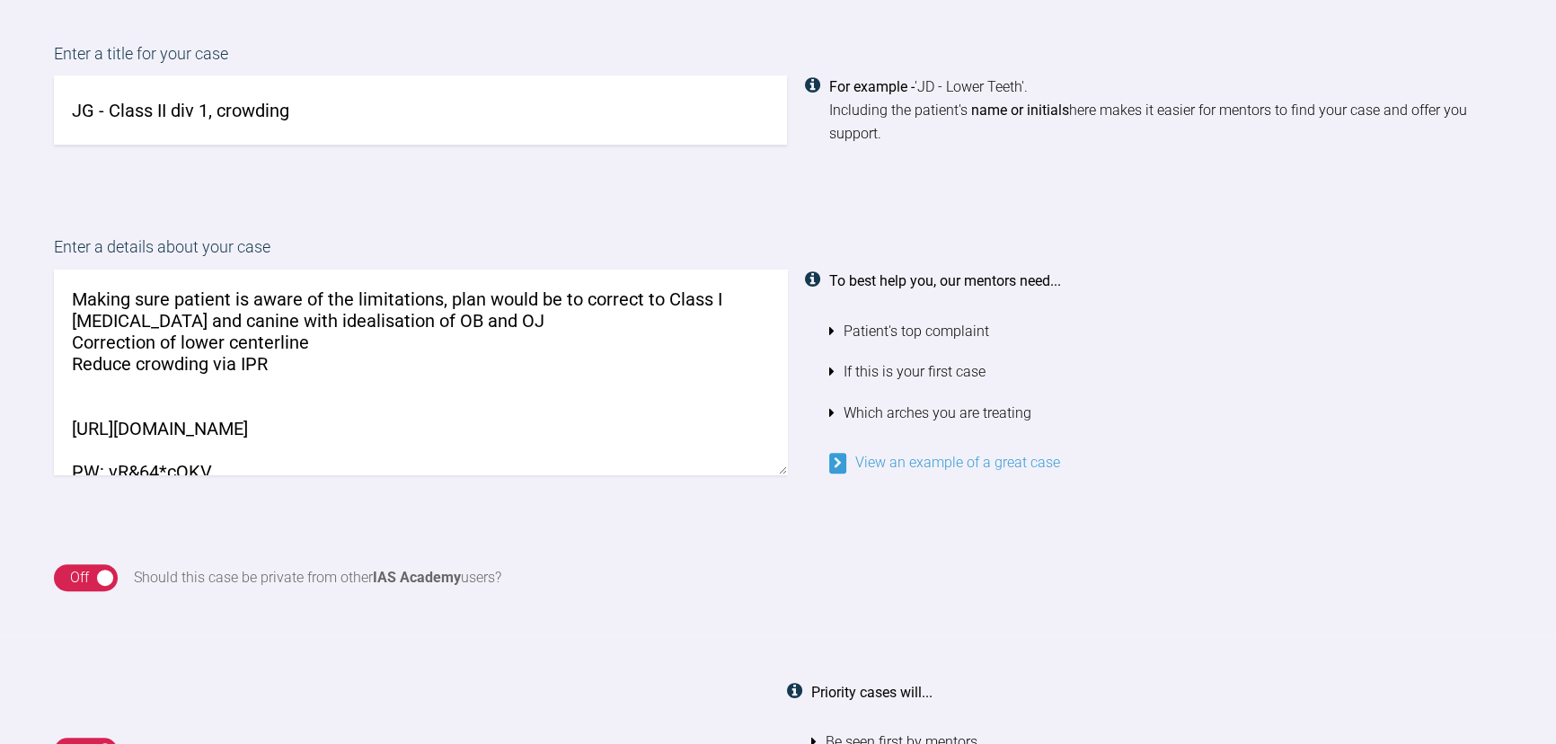
scroll to position [146, 0]
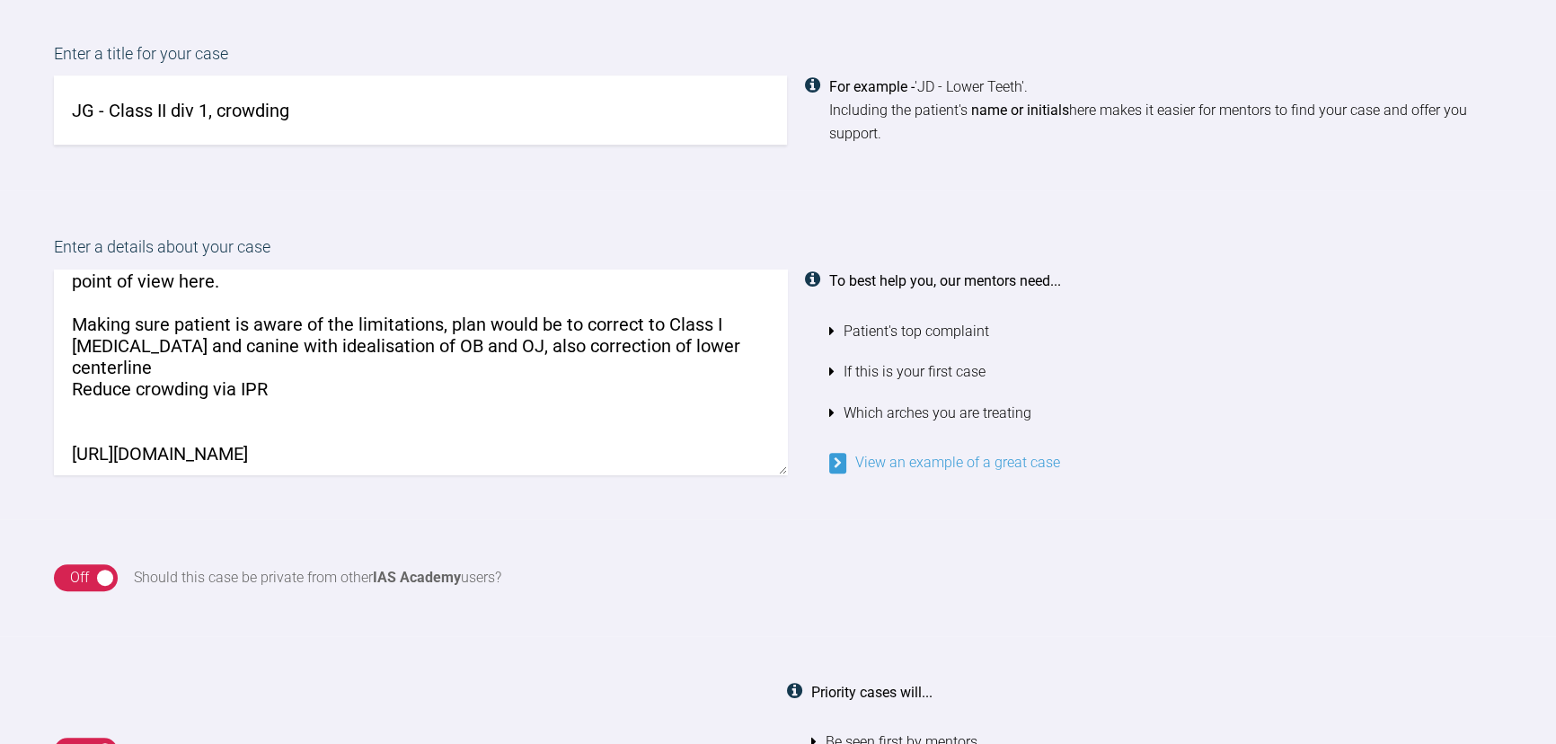
drag, startPoint x: 570, startPoint y: 349, endPoint x: 593, endPoint y: 362, distance: 27.0
click at [593, 362] on textarea "Patient attended saying wants teeth to be straighter at the front and concerned…" at bounding box center [420, 372] width 733 height 205
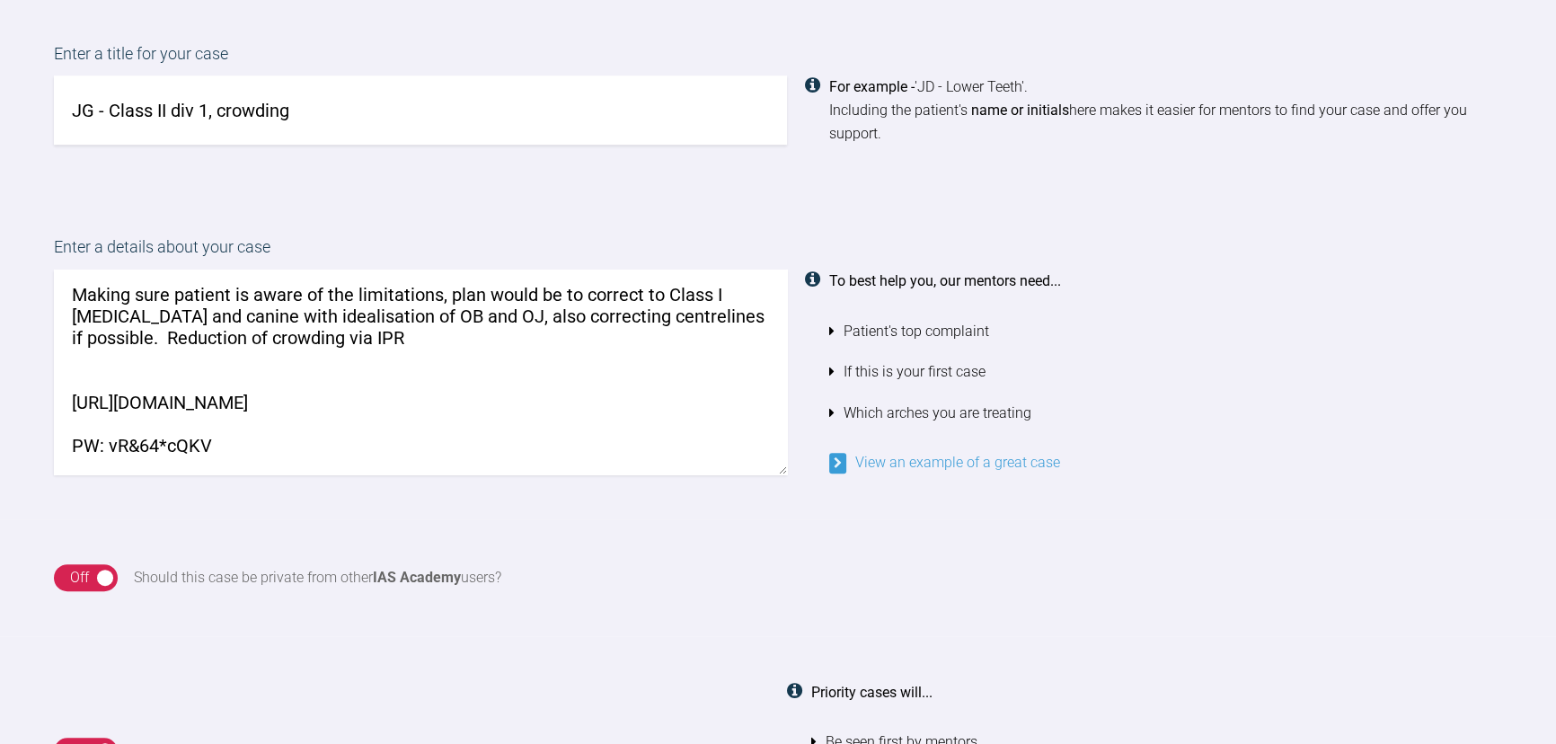
scroll to position [206, 0]
click at [385, 337] on textarea "Patient attended saying wants teeth to be straighter at the front and concerned…" at bounding box center [420, 372] width 733 height 205
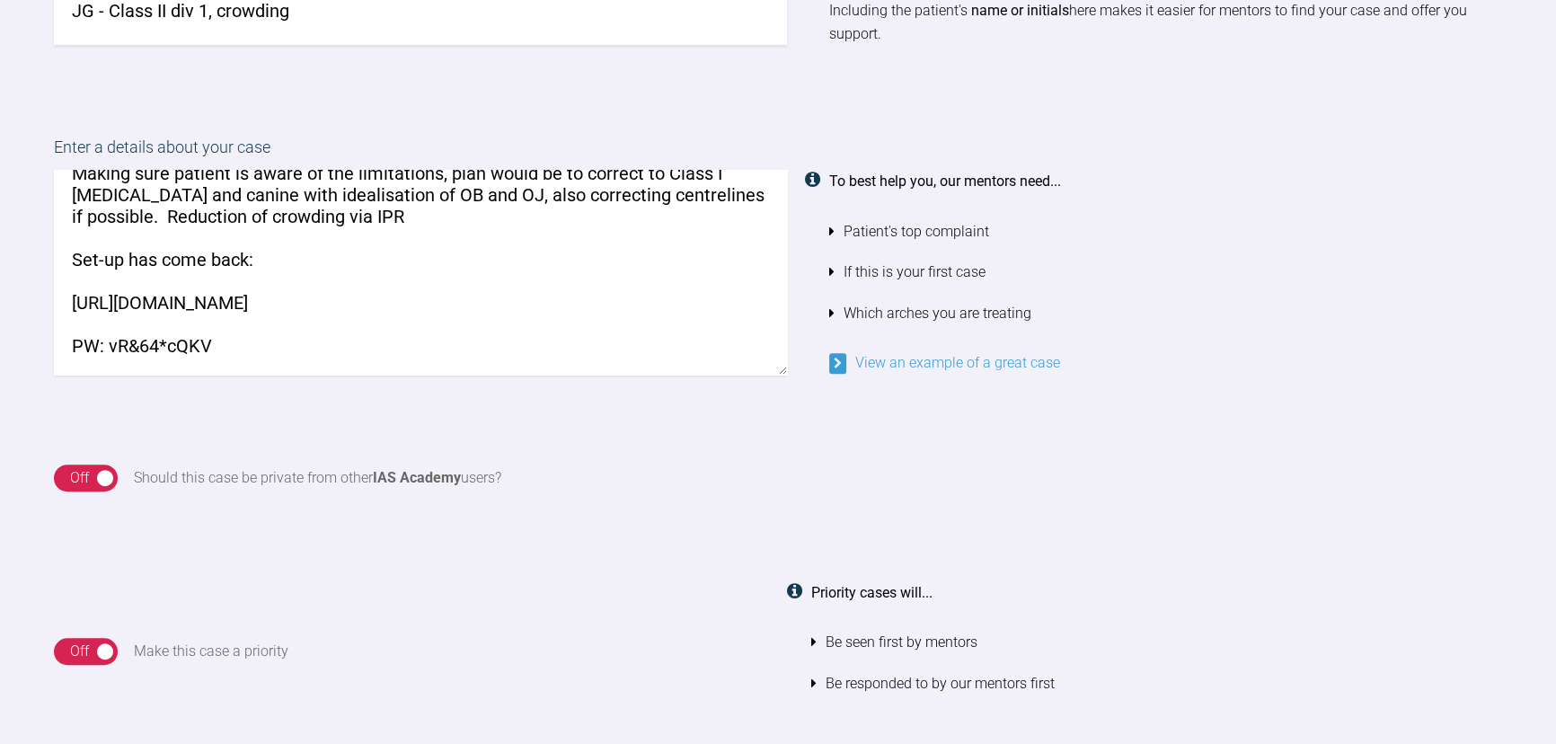
scroll to position [1553, 0]
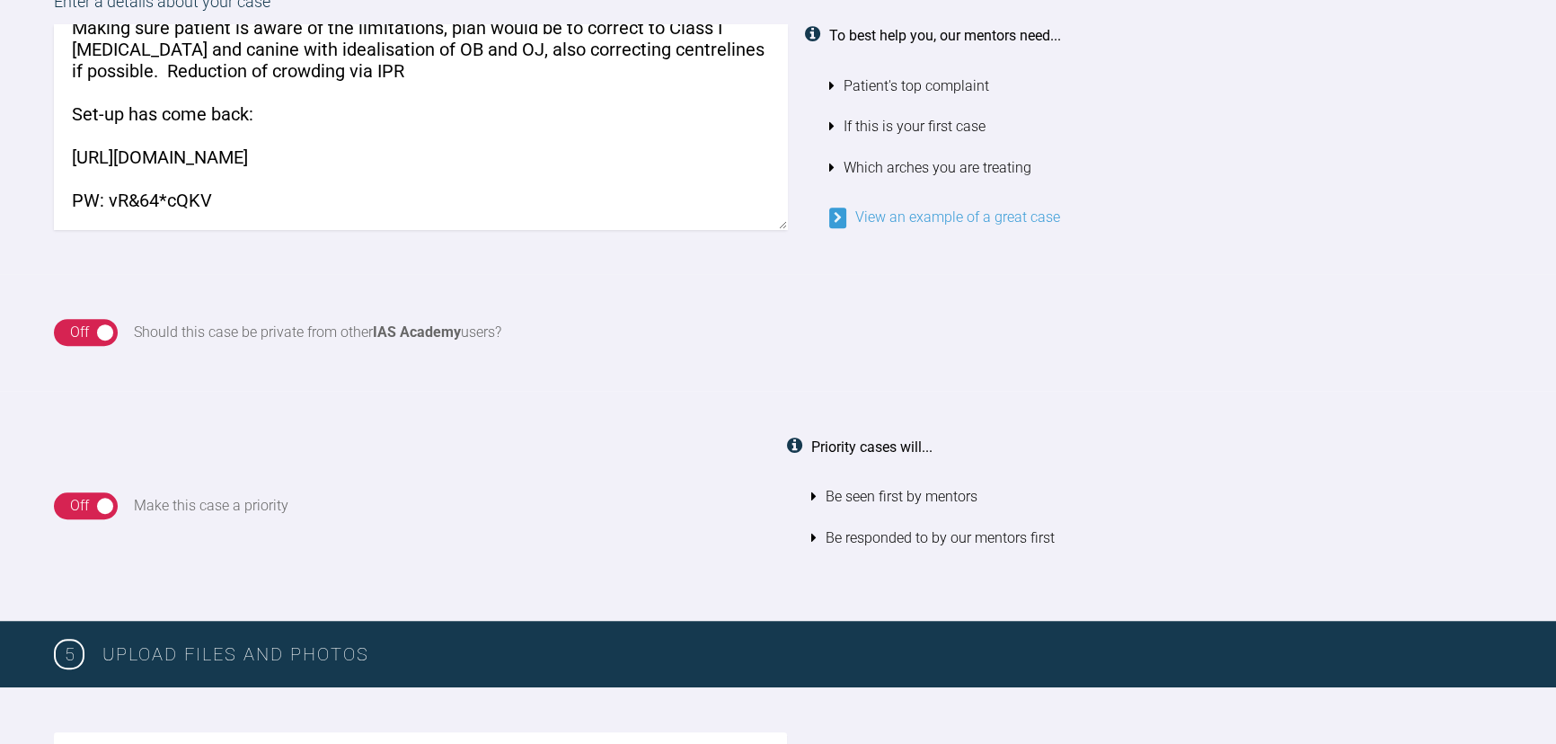
click at [232, 189] on textarea "Patient attended saying wants teeth to be straighter at the front and concerned…" at bounding box center [420, 126] width 733 height 205
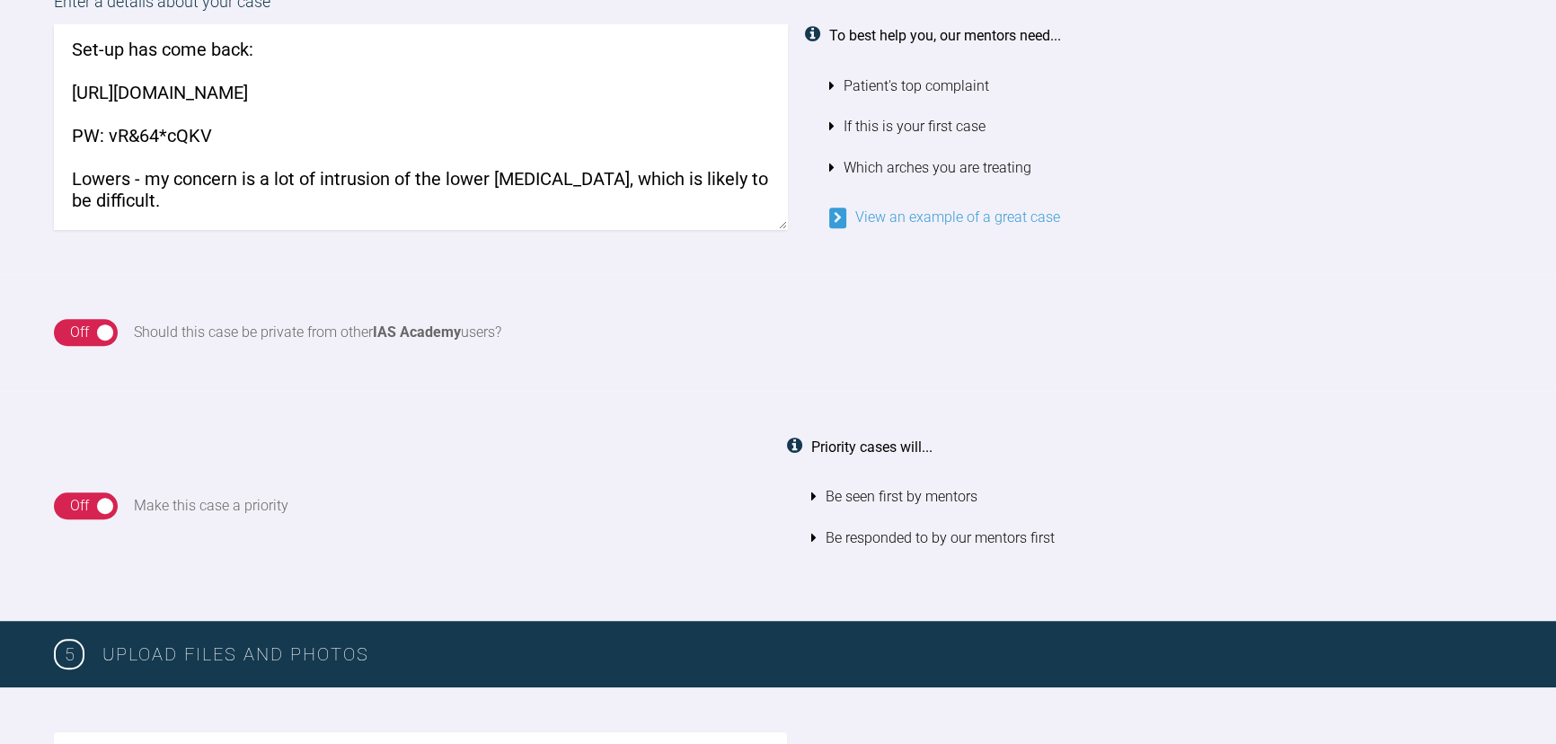
scroll to position [321, 0]
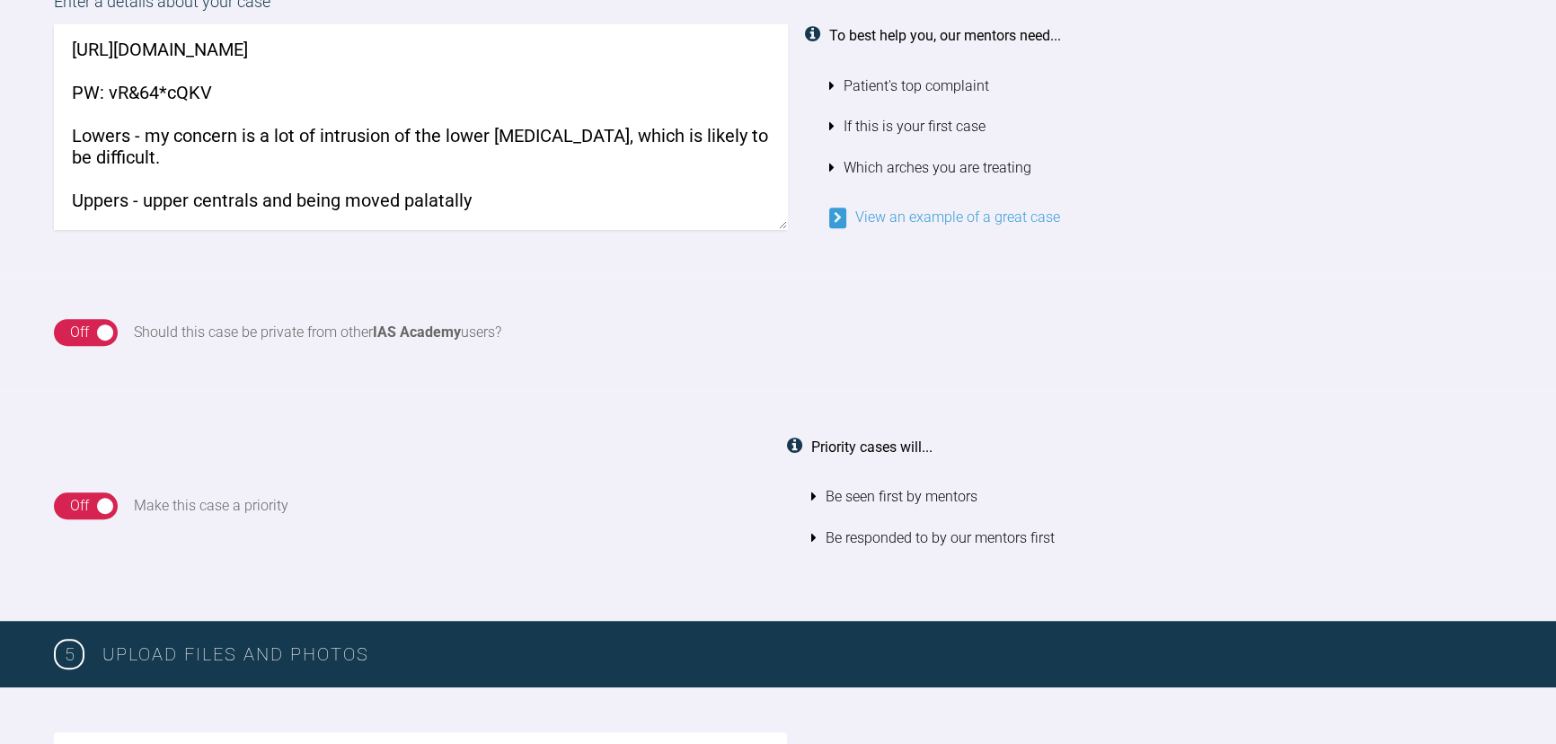
click at [398, 218] on textarea "Patient attended saying wants teeth to be straighter at the front and concerned…" at bounding box center [420, 126] width 733 height 205
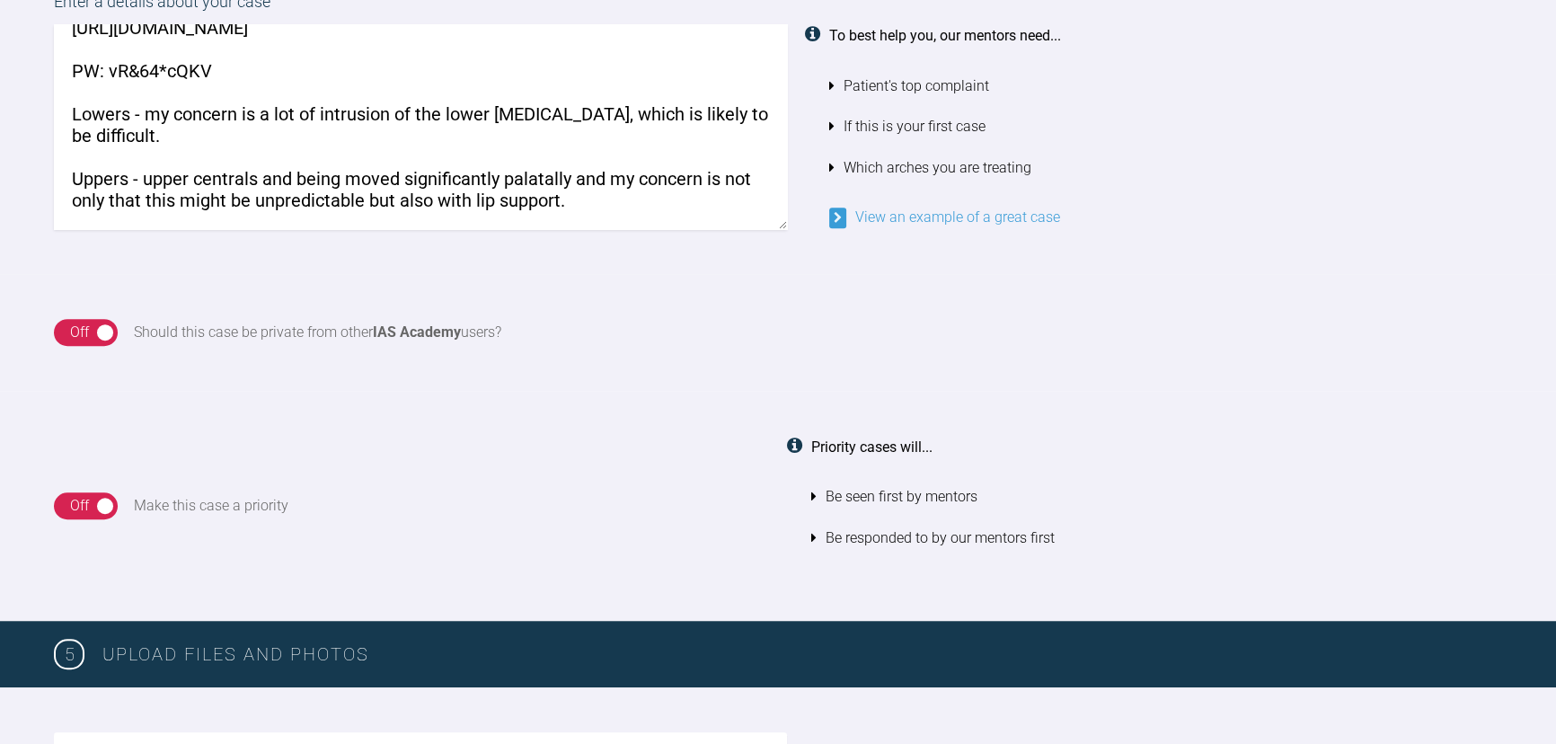
click at [570, 190] on textarea "Patient attended saying wants teeth to be straighter at the front and concerned…" at bounding box center [420, 126] width 733 height 205
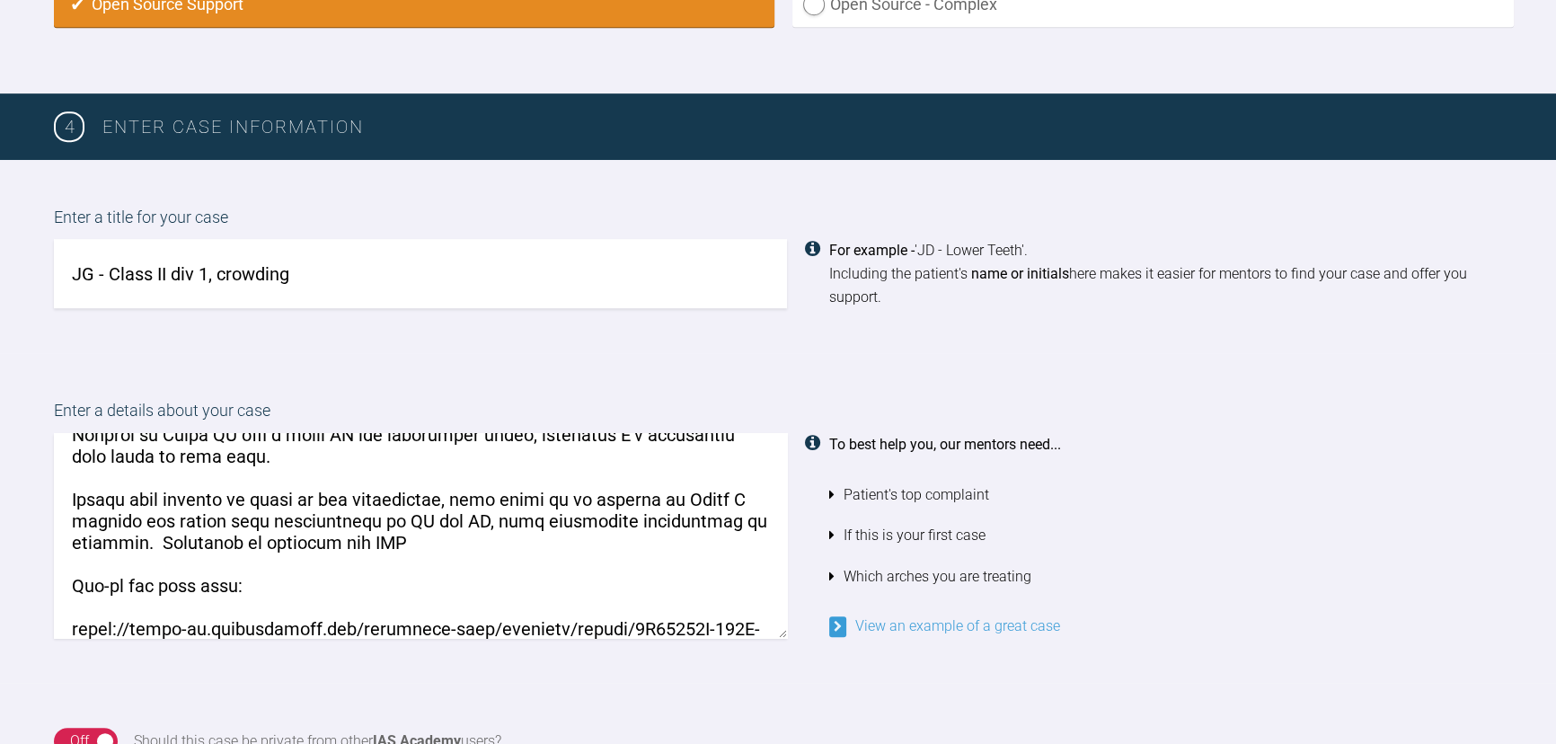
scroll to position [163, 0]
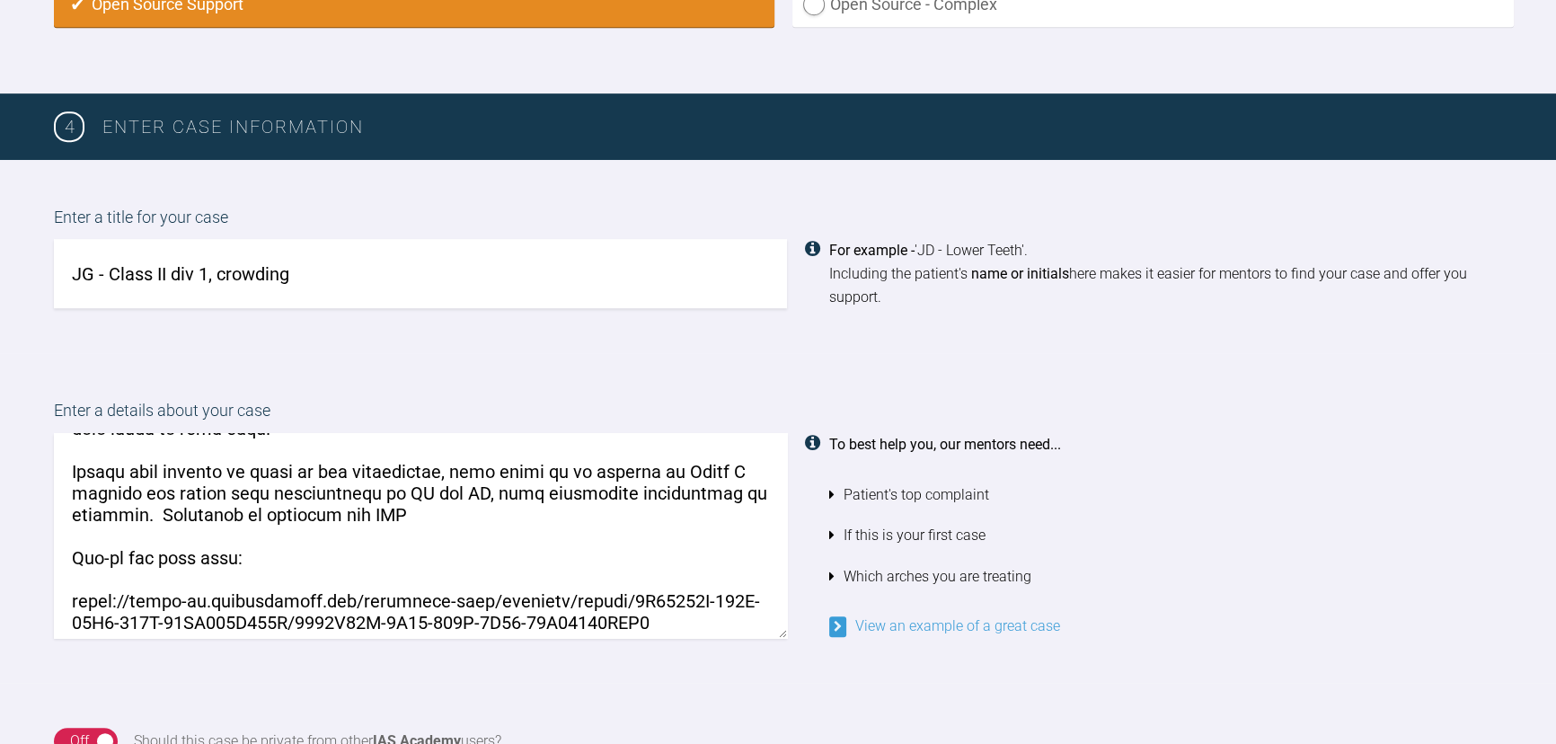
click at [478, 525] on textarea at bounding box center [420, 535] width 733 height 205
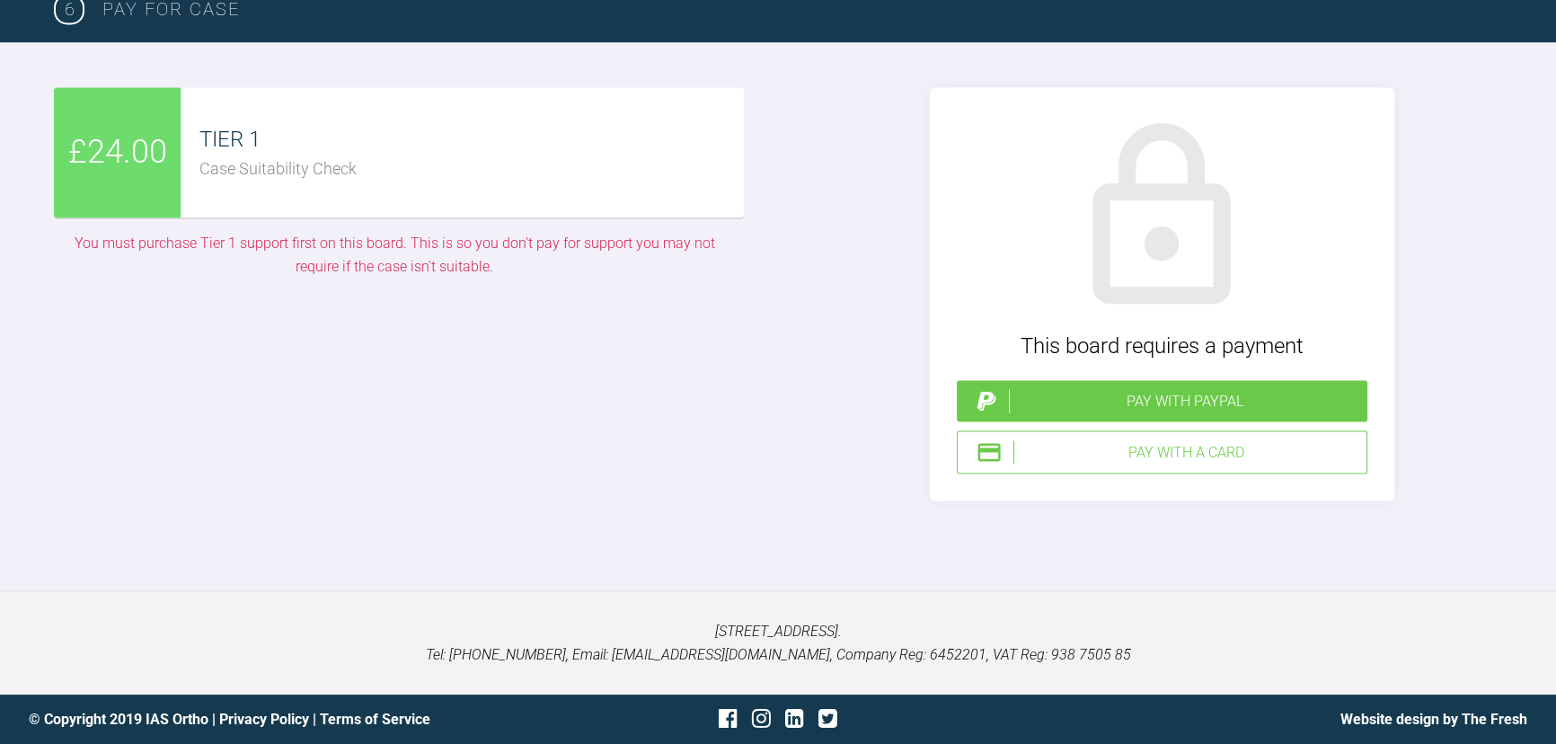
scroll to position [4550, 0]
type textarea "Patient attended saying wants teeth to be straighter at the front and concerned…"
click at [1220, 444] on div "Pay with a Card" at bounding box center [1186, 451] width 346 height 23
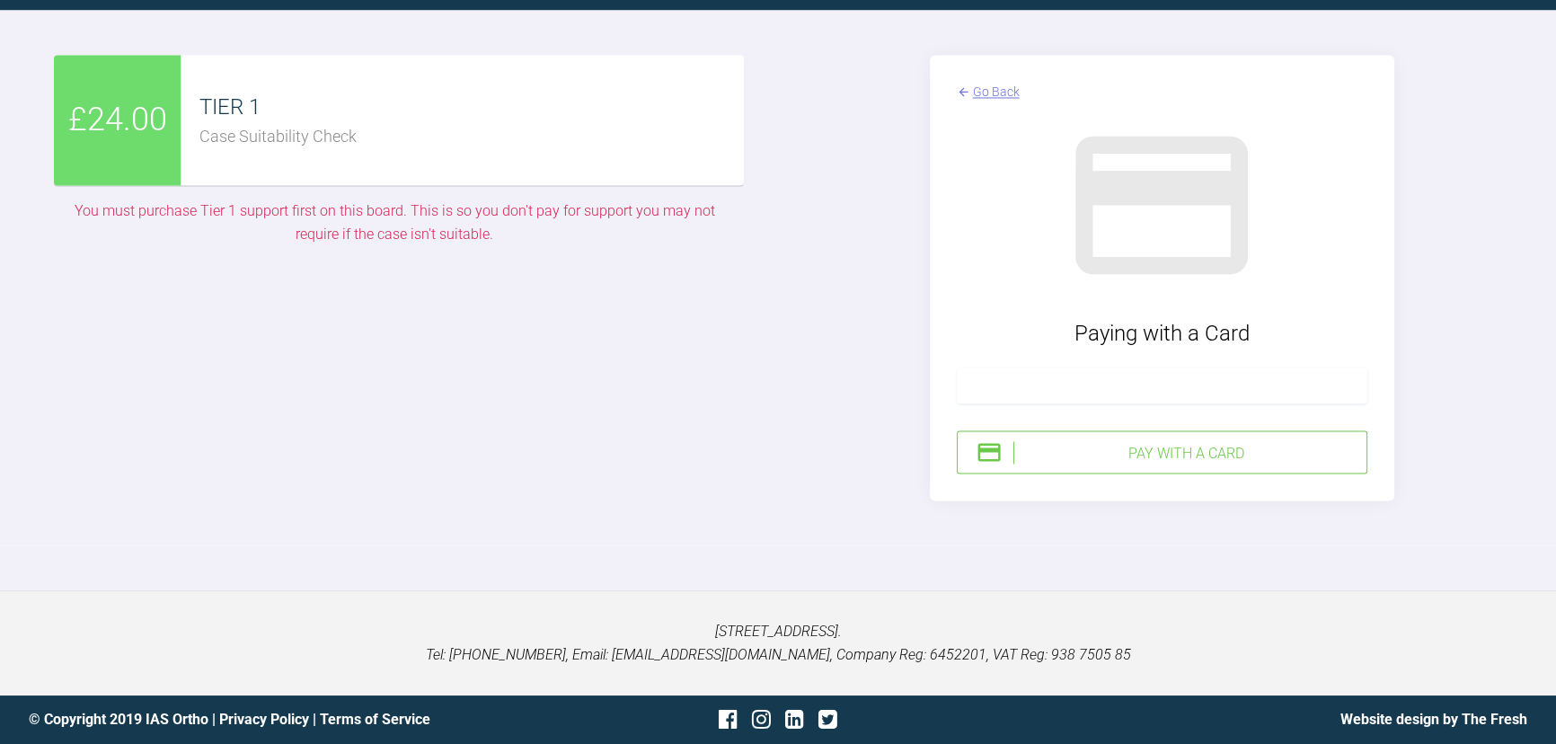
click at [1105, 403] on div at bounding box center [1162, 385] width 411 height 36
click at [1212, 464] on div "Pay with a Card" at bounding box center [1186, 452] width 346 height 23
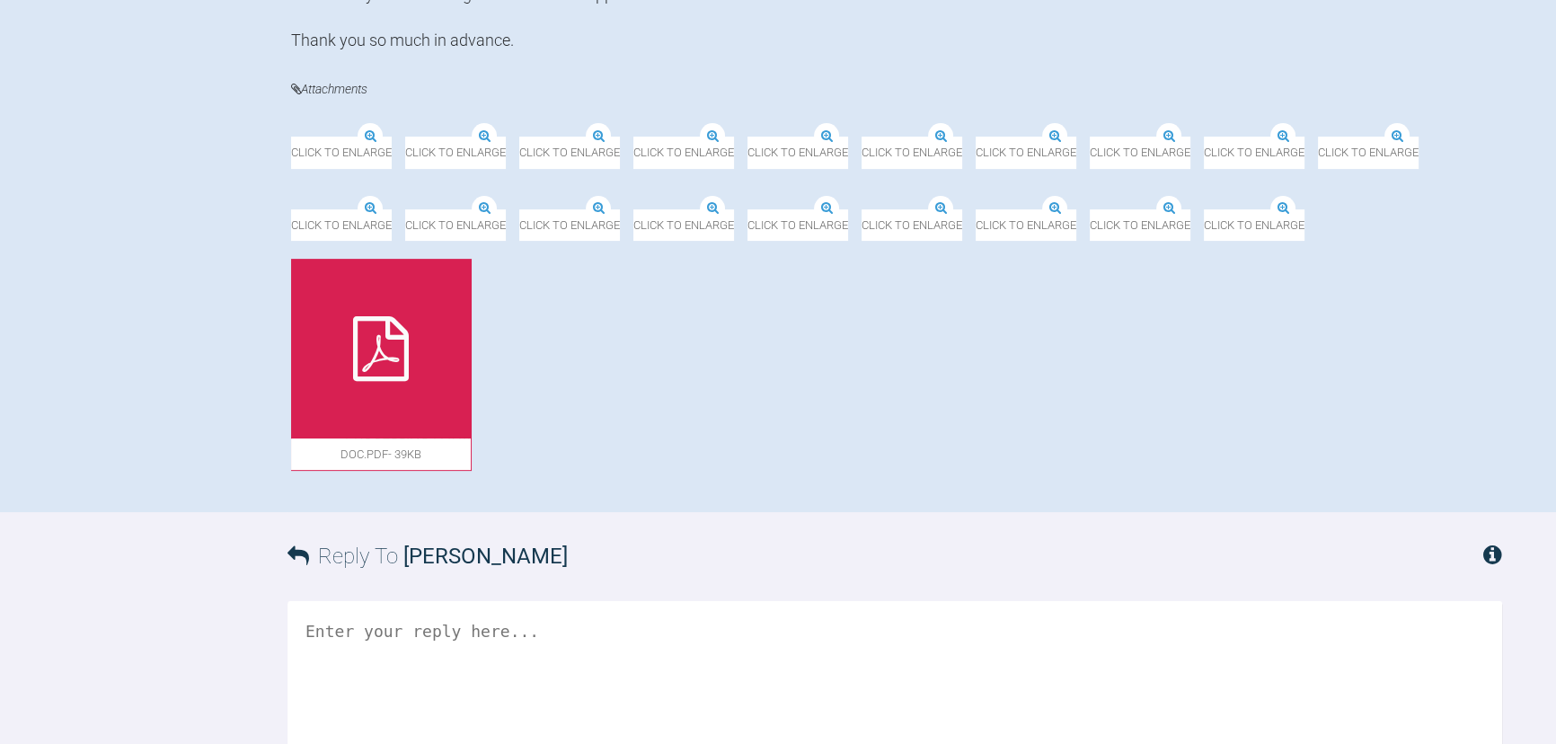
scroll to position [1143, 0]
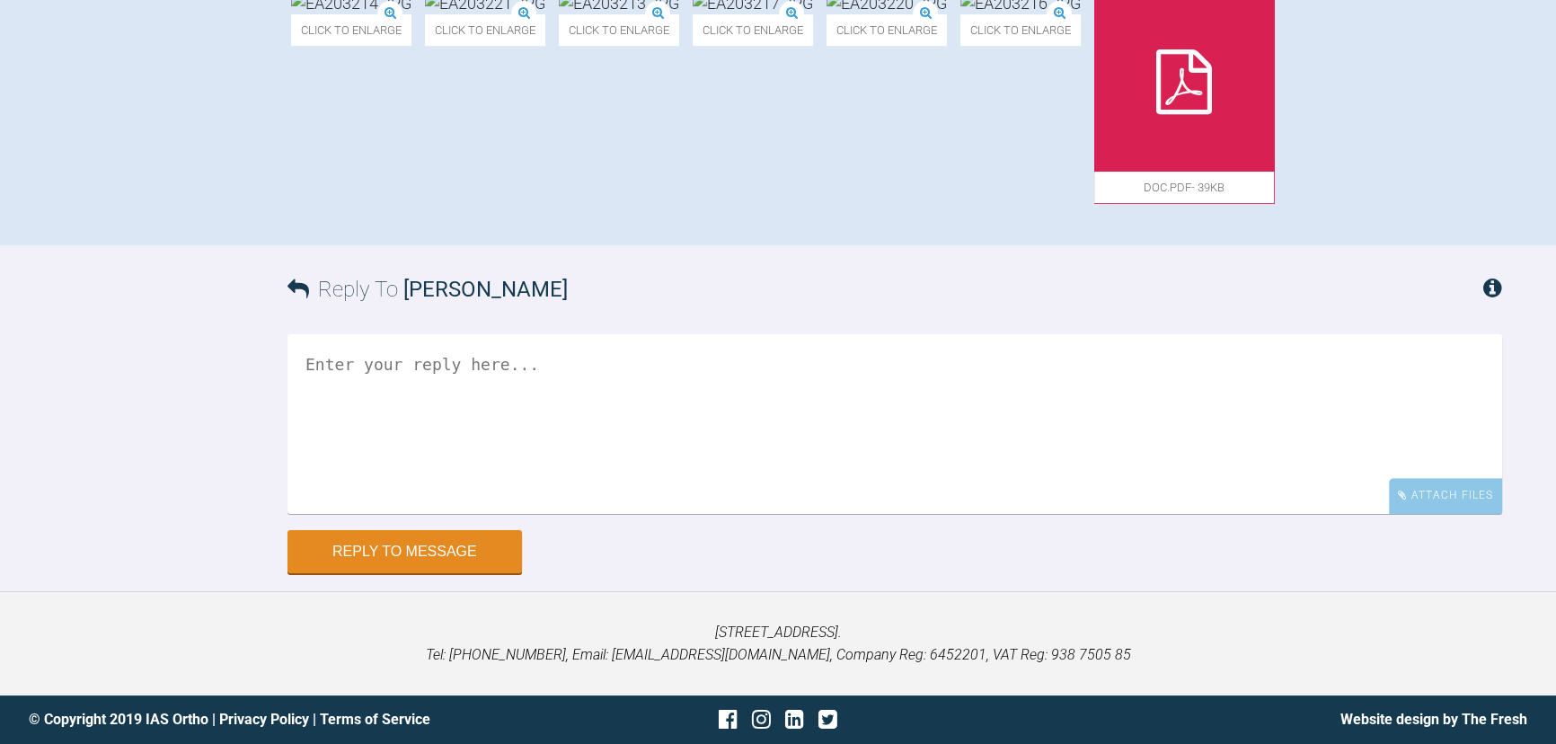
click at [1156, 114] on icon at bounding box center [1184, 81] width 56 height 65
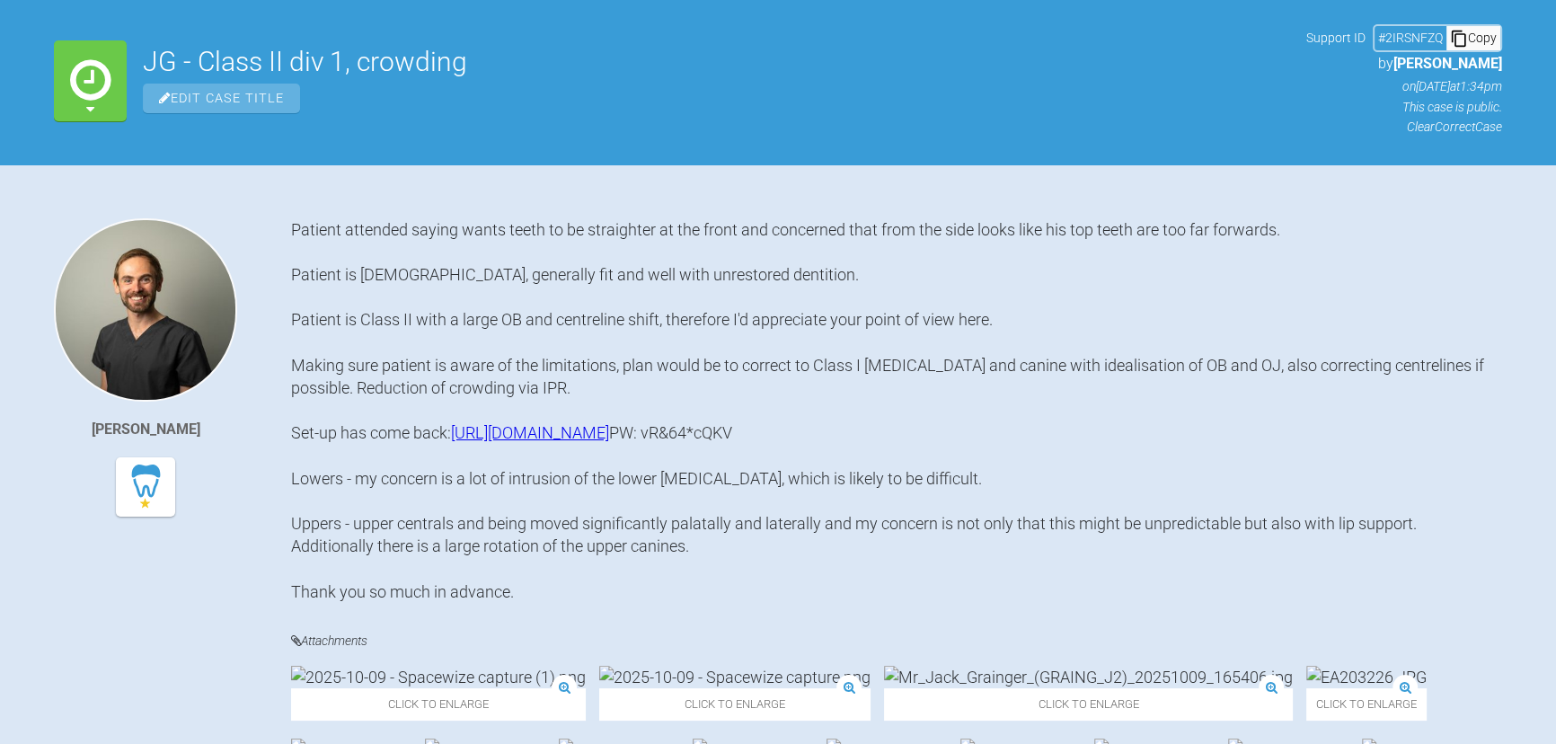
scroll to position [0, 0]
